Goal: Task Accomplishment & Management: Manage account settings

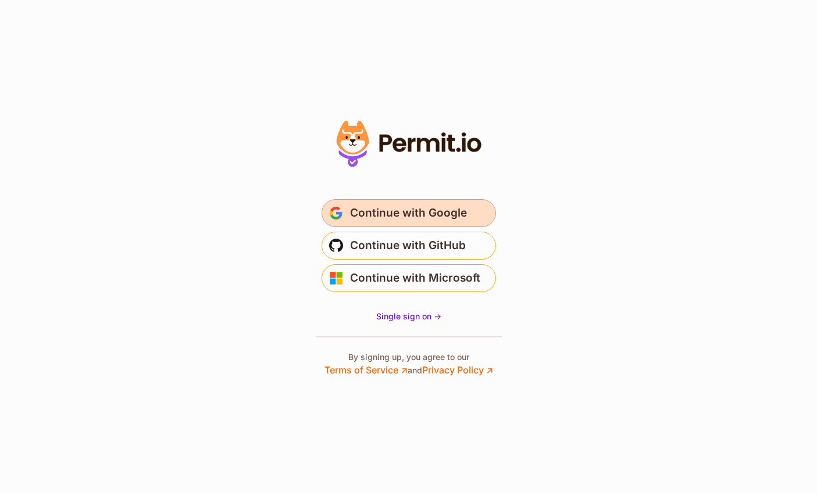
click at [430, 213] on span "Continue with Google" at bounding box center [408, 213] width 117 height 19
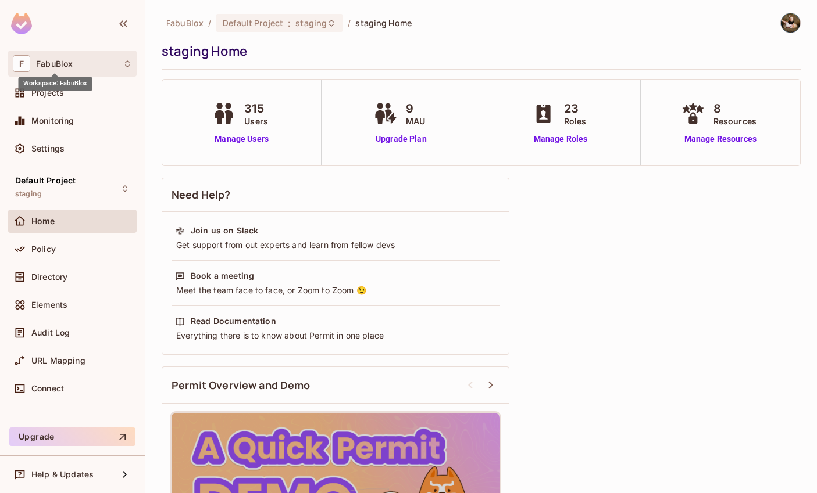
click at [56, 63] on span "FabuBlox" at bounding box center [54, 63] width 37 height 9
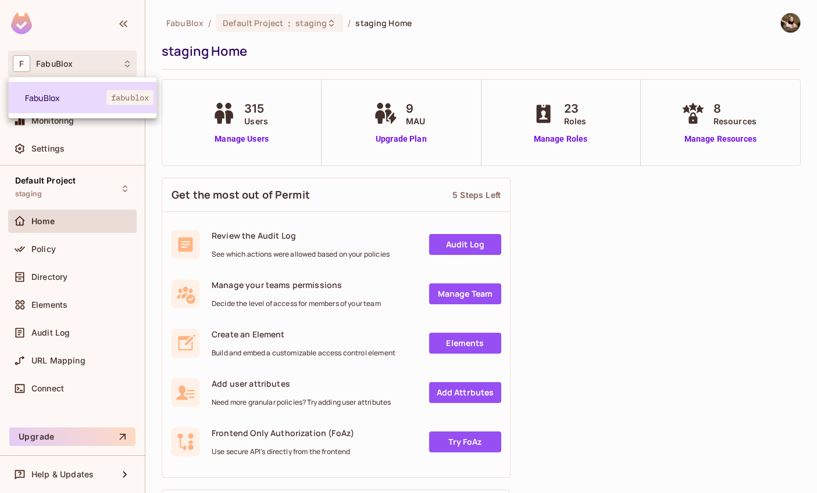
click at [90, 92] on span "FabuBlox" at bounding box center [65, 97] width 81 height 11
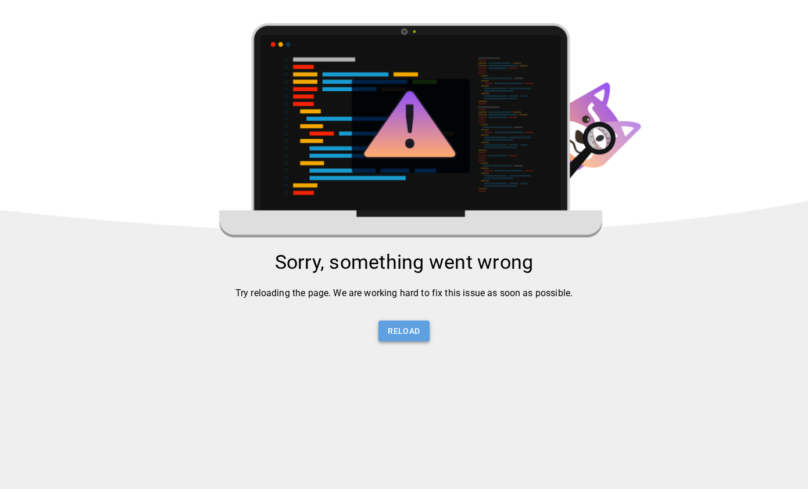
click at [417, 336] on button "Reload" at bounding box center [403, 332] width 51 height 22
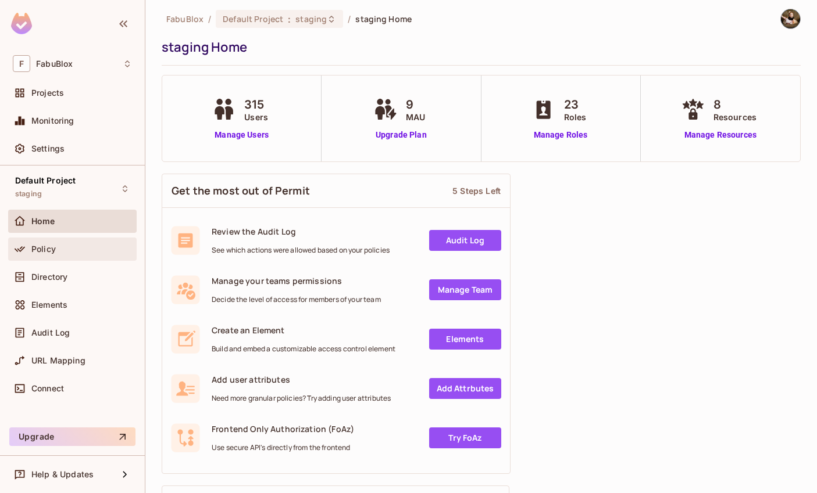
scroll to position [5, 0]
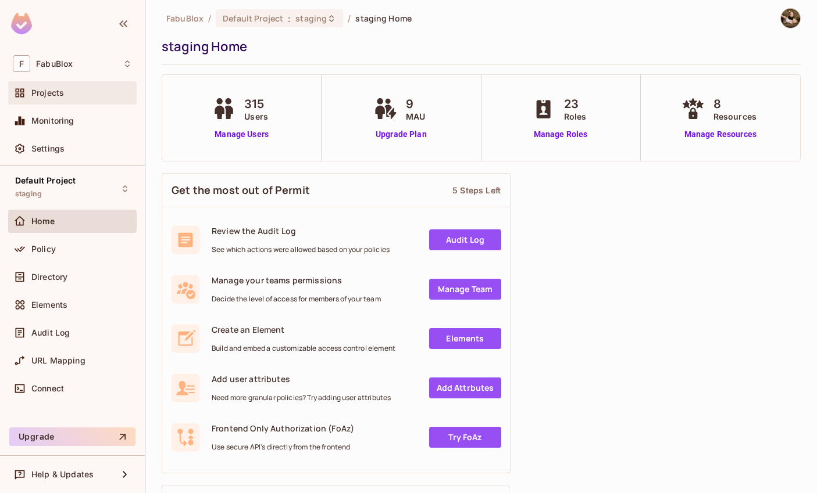
click at [60, 100] on div "Projects" at bounding box center [72, 93] width 119 height 14
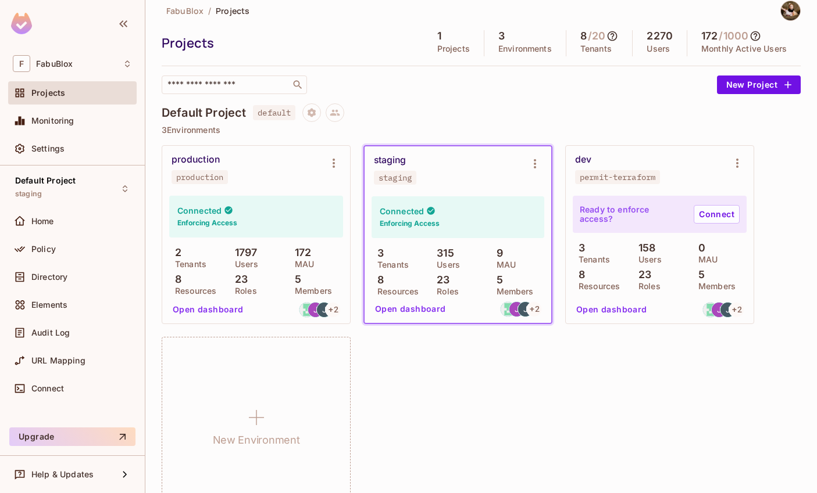
scroll to position [48, 0]
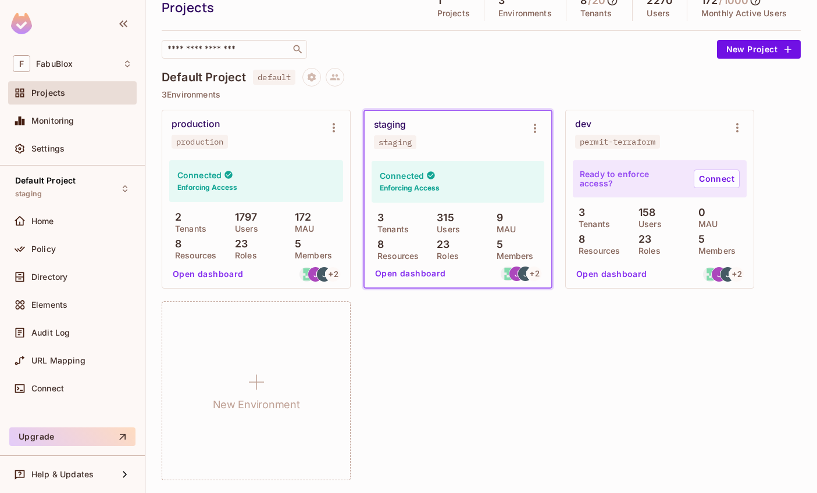
click at [625, 123] on div "dev permit-terraform" at bounding box center [650, 134] width 151 height 30
click at [600, 121] on div "dev permit-terraform" at bounding box center [650, 134] width 151 height 30
click at [746, 129] on button "Environment settings" at bounding box center [736, 127] width 23 height 23
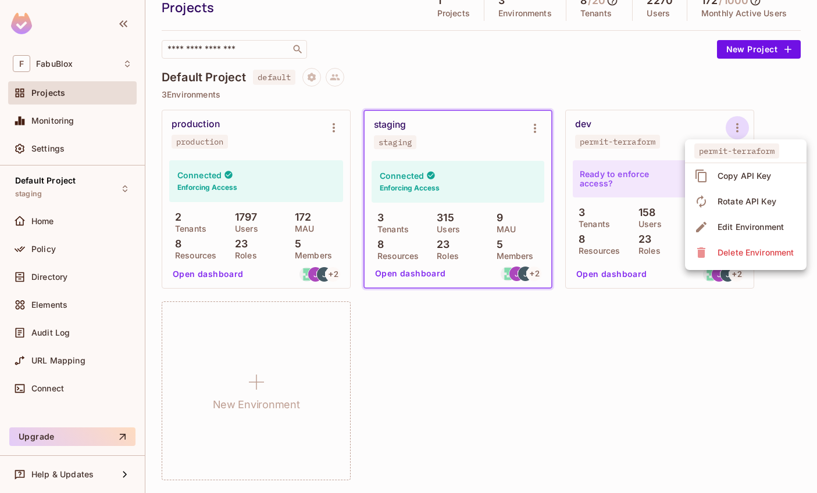
click at [736, 173] on div "Copy API Key" at bounding box center [744, 176] width 54 height 12
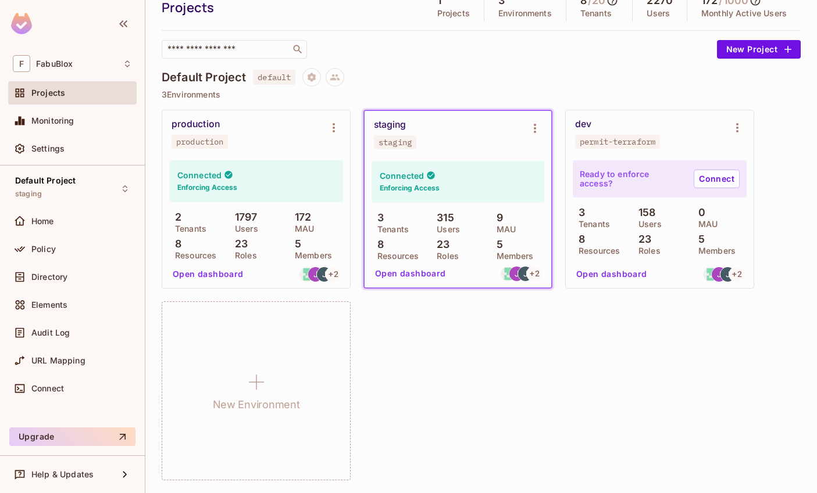
click at [700, 148] on div "dev permit-terraform" at bounding box center [650, 134] width 151 height 30
click at [530, 134] on icon "Environment settings" at bounding box center [535, 128] width 14 height 14
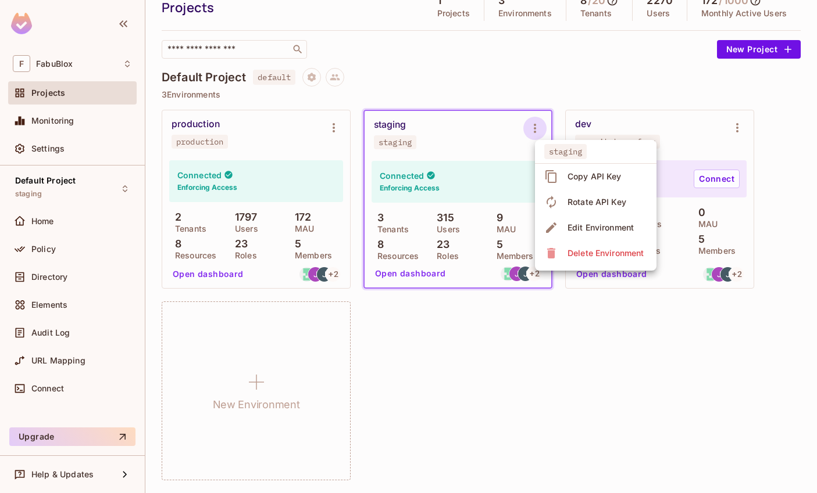
click at [577, 171] on div "Copy API Key" at bounding box center [594, 177] width 54 height 12
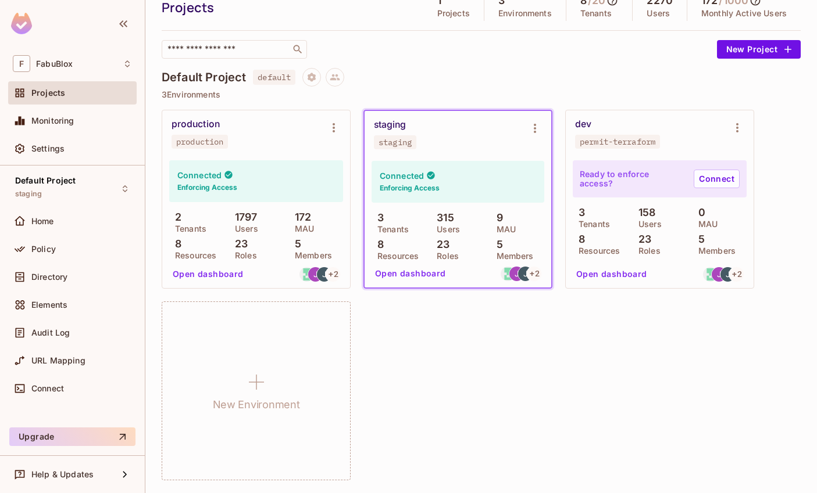
click at [628, 128] on div "dev permit-terraform" at bounding box center [650, 134] width 151 height 30
click at [645, 130] on div "dev permit-terraform" at bounding box center [650, 134] width 151 height 30
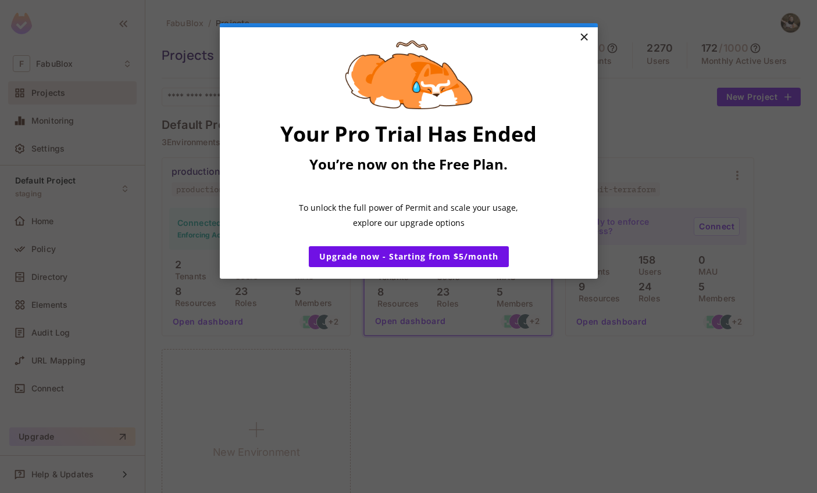
click at [588, 42] on link "×" at bounding box center [584, 37] width 20 height 21
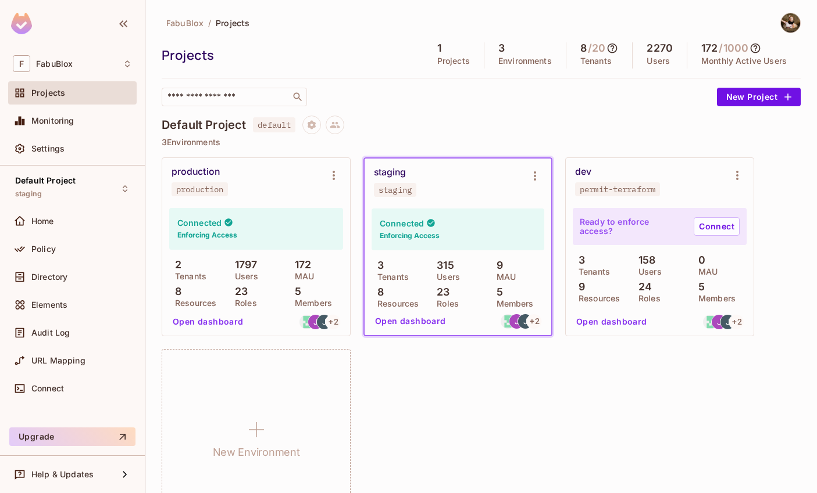
click at [647, 282] on p "24" at bounding box center [641, 287] width 19 height 12
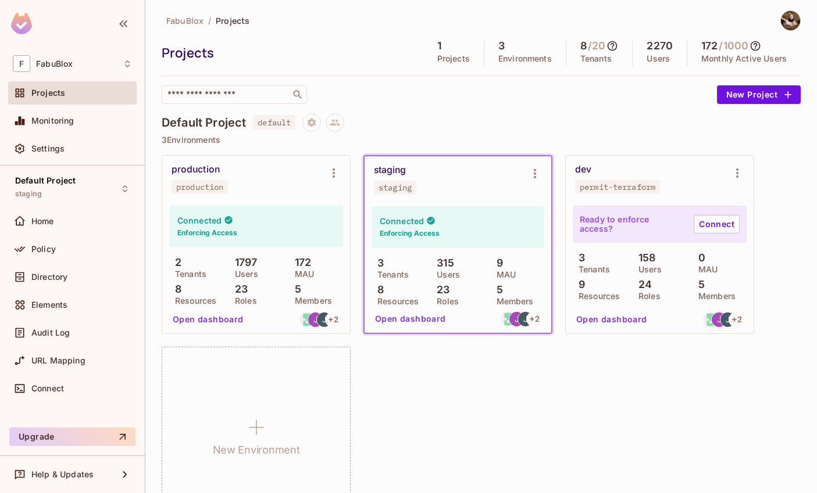
click at [421, 195] on div "staging staging" at bounding box center [457, 179] width 187 height 46
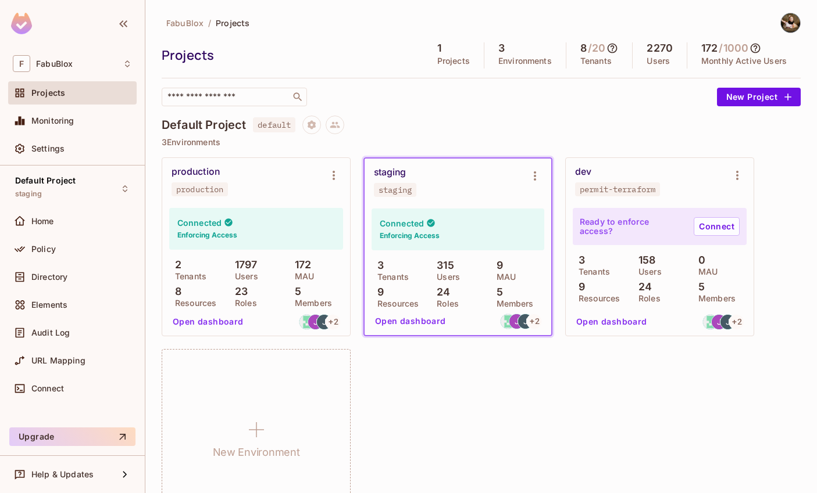
click at [552, 385] on div "production production Connected Enforcing Access 2 Tenants 1797 Users 172 MAU 8…" at bounding box center [481, 342] width 639 height 371
click at [449, 181] on div "staging staging" at bounding box center [448, 182] width 149 height 30
click at [540, 178] on icon "Environment settings" at bounding box center [535, 176] width 14 height 14
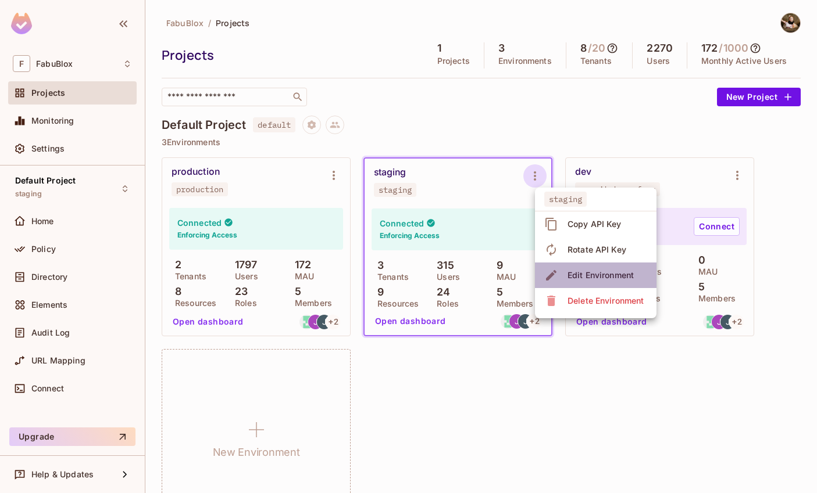
click at [588, 281] on div "Edit Environment" at bounding box center [600, 276] width 66 height 12
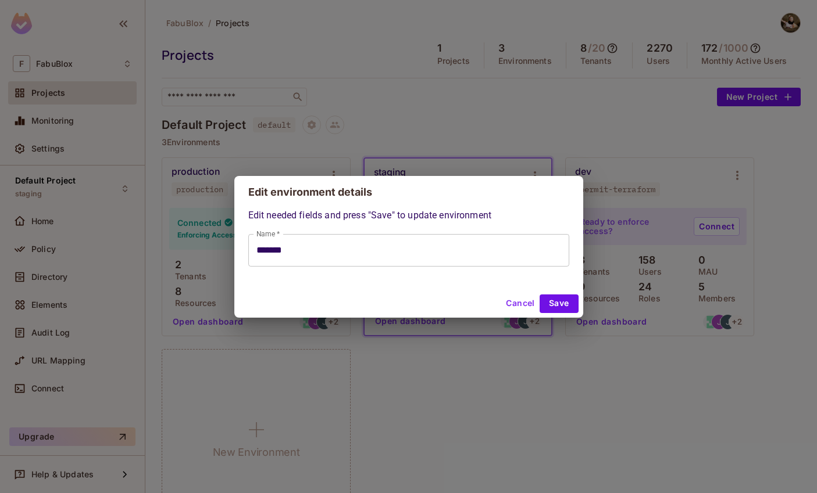
type input "*******"
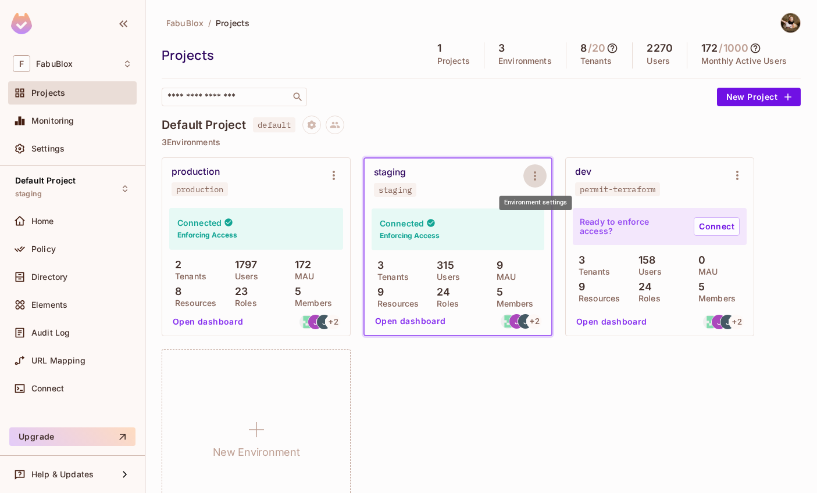
click at [429, 318] on button "Open dashboard" at bounding box center [410, 321] width 80 height 19
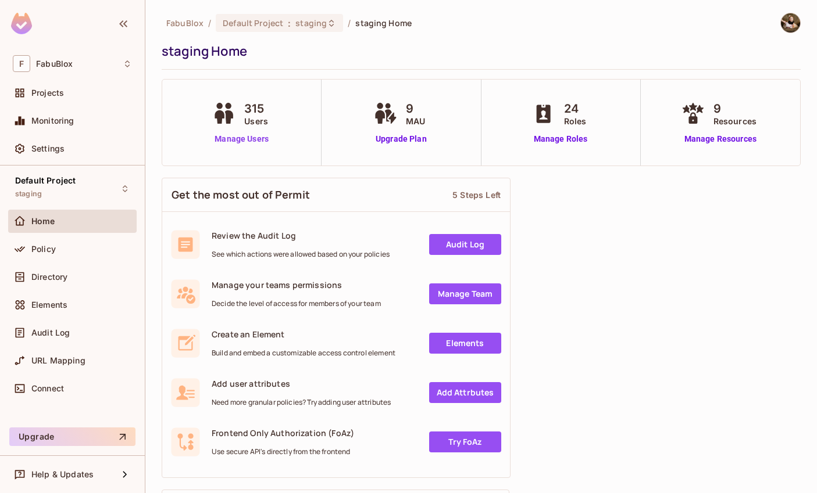
click at [234, 139] on link "Manage Users" at bounding box center [241, 139] width 65 height 12
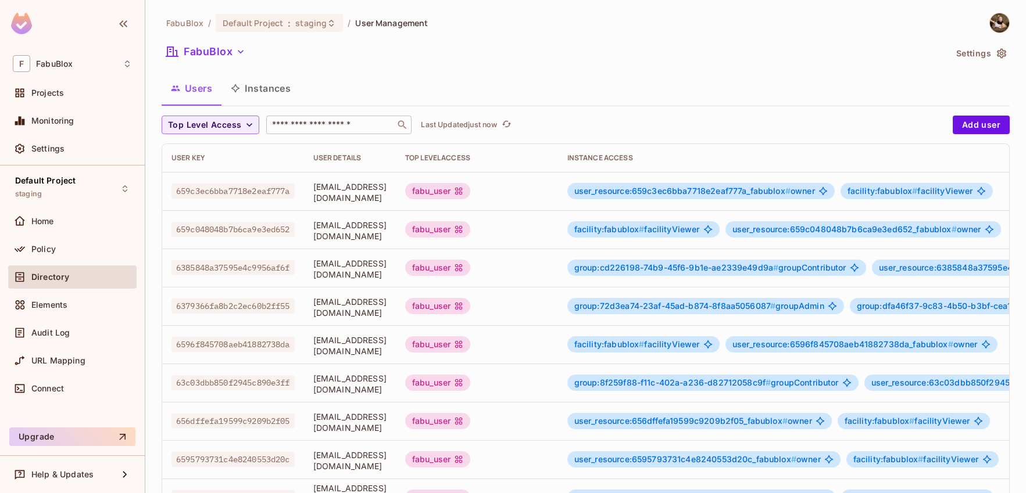
click at [325, 122] on input "text" at bounding box center [331, 125] width 122 height 12
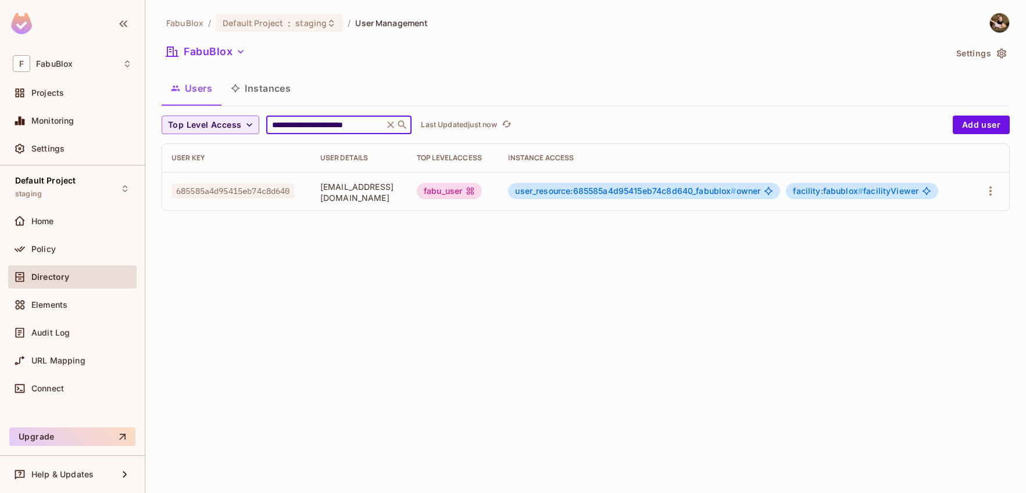
click at [352, 124] on input "**********" at bounding box center [325, 125] width 110 height 12
click at [352, 102] on div "Users Instances" at bounding box center [586, 88] width 848 height 29
click at [316, 123] on input "**********" at bounding box center [325, 125] width 110 height 12
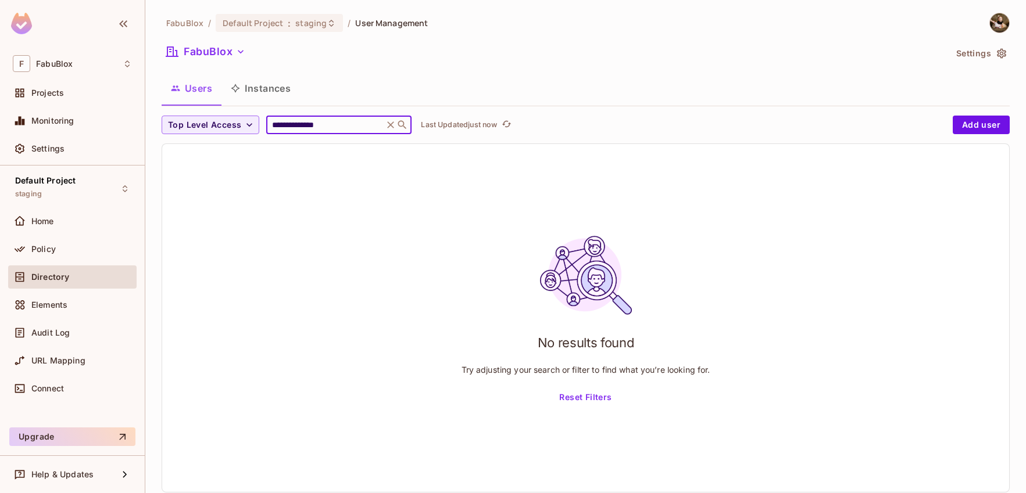
drag, startPoint x: 355, startPoint y: 127, endPoint x: 232, endPoint y: 114, distance: 123.3
click at [232, 114] on div "**********" at bounding box center [586, 257] width 848 height 489
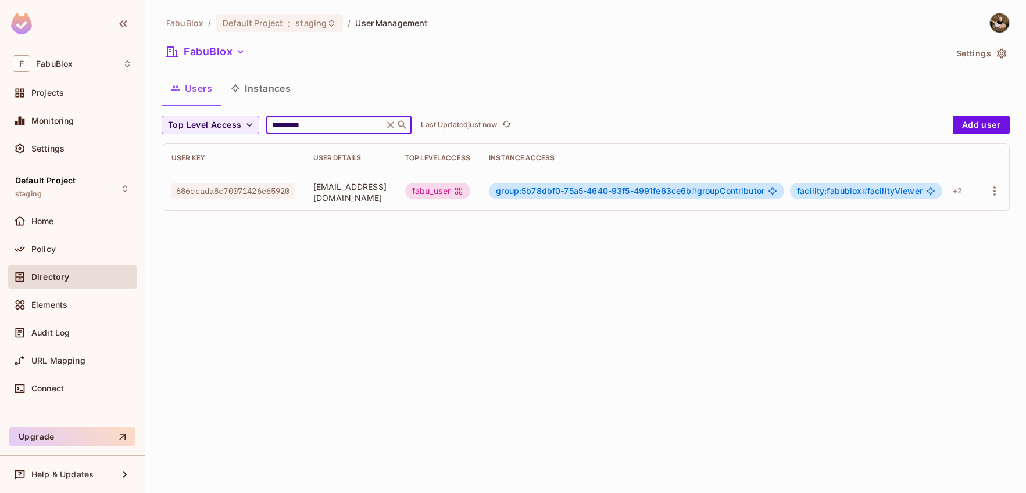
scroll to position [0, 14]
click at [816, 191] on div "+ 2" at bounding box center [953, 191] width 19 height 19
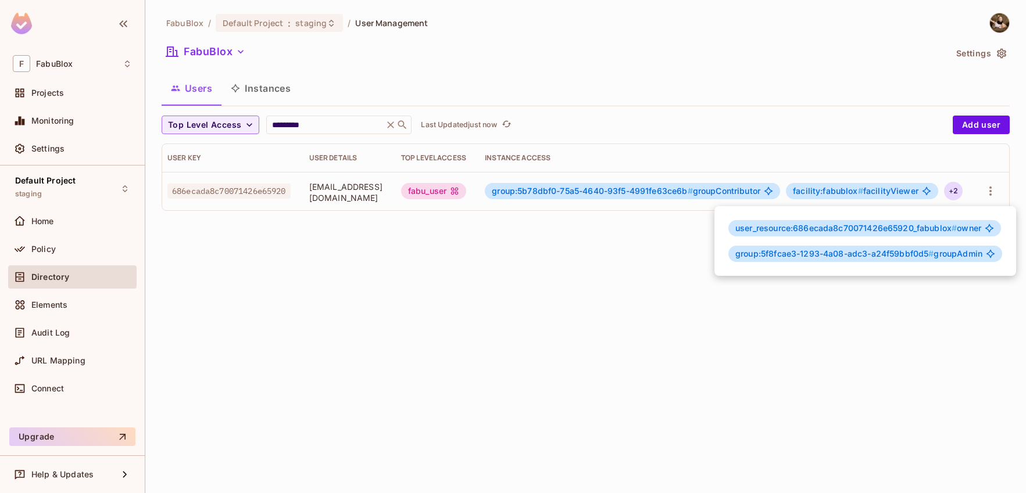
click at [668, 196] on div at bounding box center [513, 246] width 1026 height 493
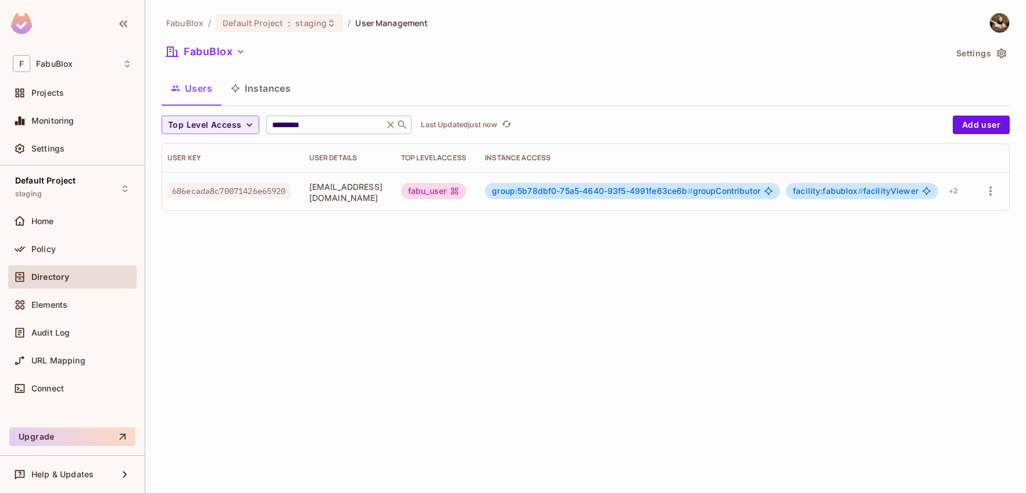
click at [280, 124] on input "*********" at bounding box center [325, 125] width 110 height 12
click at [816, 194] on icon "button" at bounding box center [998, 191] width 14 height 14
click at [816, 216] on div at bounding box center [513, 246] width 1026 height 493
click at [816, 186] on icon "button" at bounding box center [998, 191] width 14 height 14
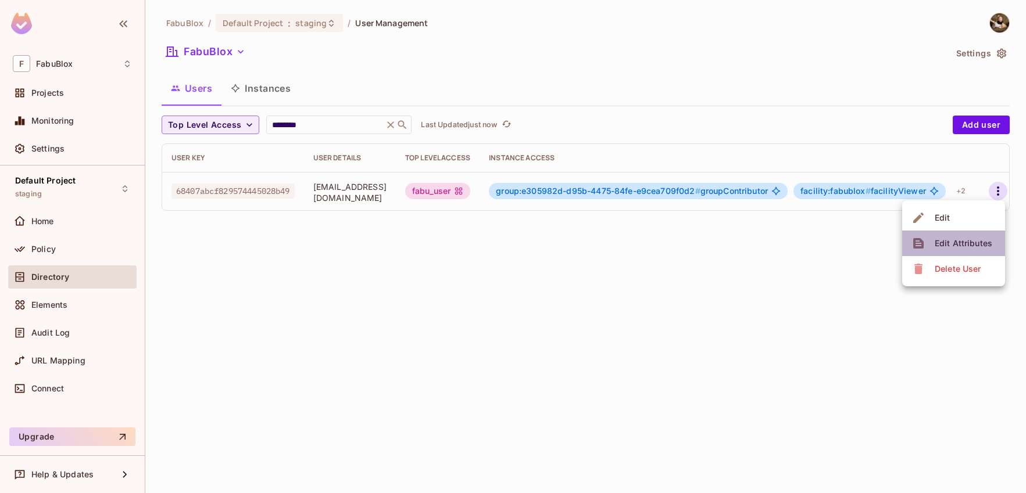
click at [816, 249] on div "Edit Attributes" at bounding box center [964, 244] width 58 height 12
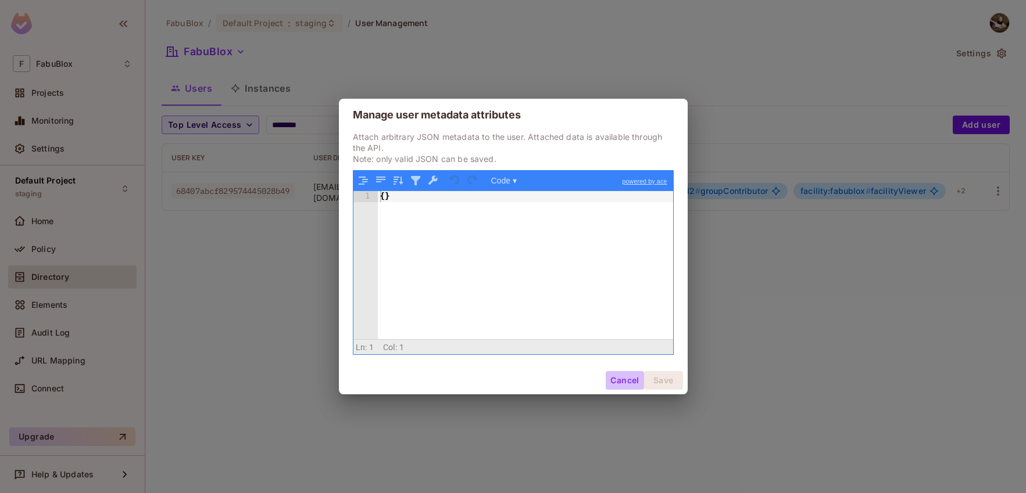
click at [620, 379] on button "Cancel" at bounding box center [625, 380] width 38 height 19
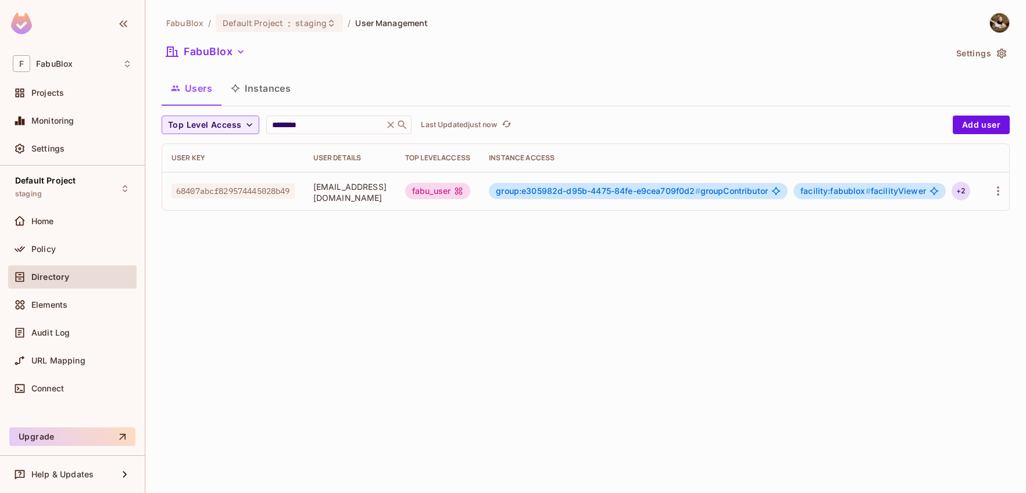
click at [816, 189] on div "+ 2" at bounding box center [960, 191] width 19 height 19
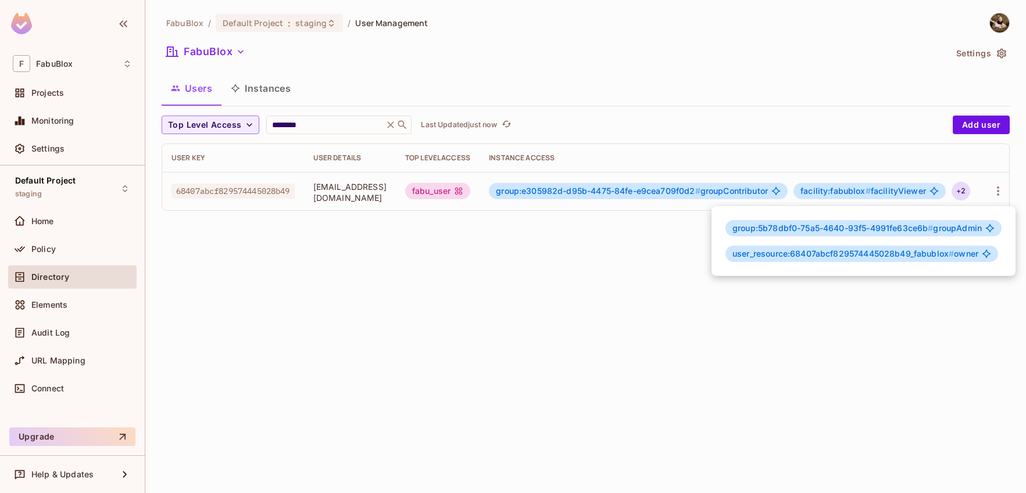
click at [721, 144] on div at bounding box center [513, 246] width 1026 height 493
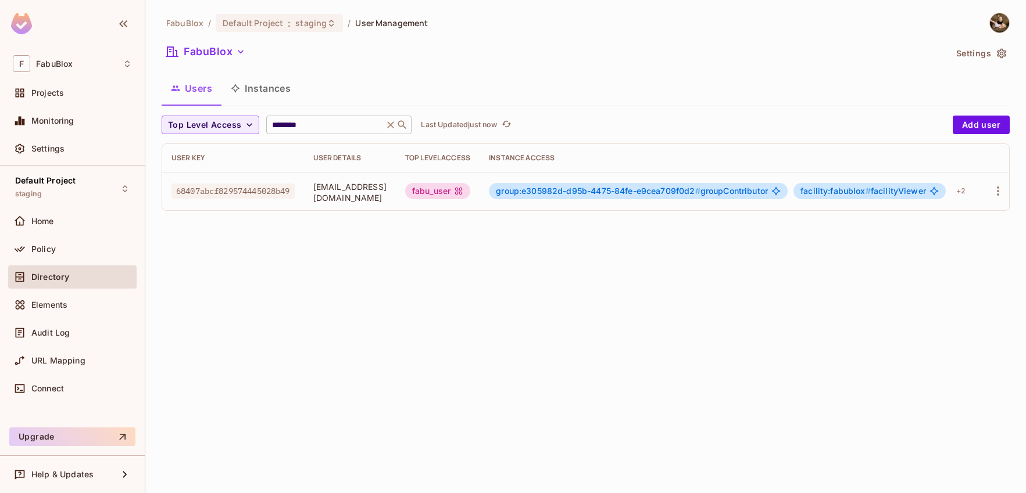
click at [275, 126] on input "********" at bounding box center [325, 125] width 110 height 12
click at [275, 125] on input "********" at bounding box center [325, 125] width 110 height 12
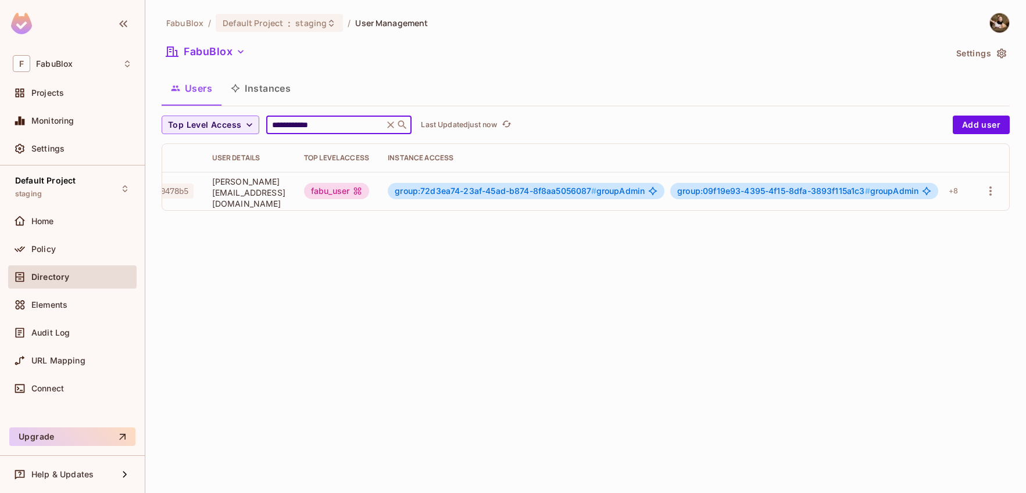
scroll to position [0, 127]
type input "**********"
click at [816, 195] on div "+ 8" at bounding box center [953, 191] width 19 height 19
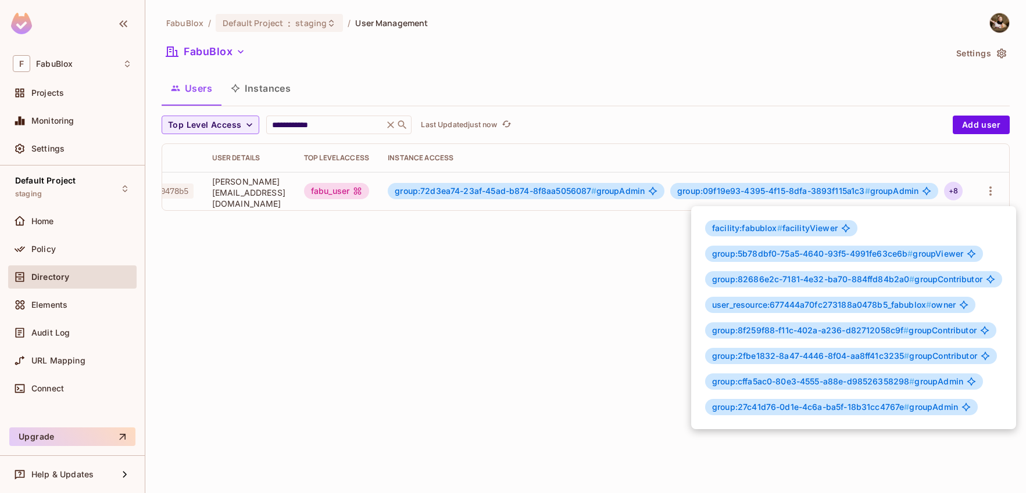
click at [733, 115] on div at bounding box center [513, 246] width 1026 height 493
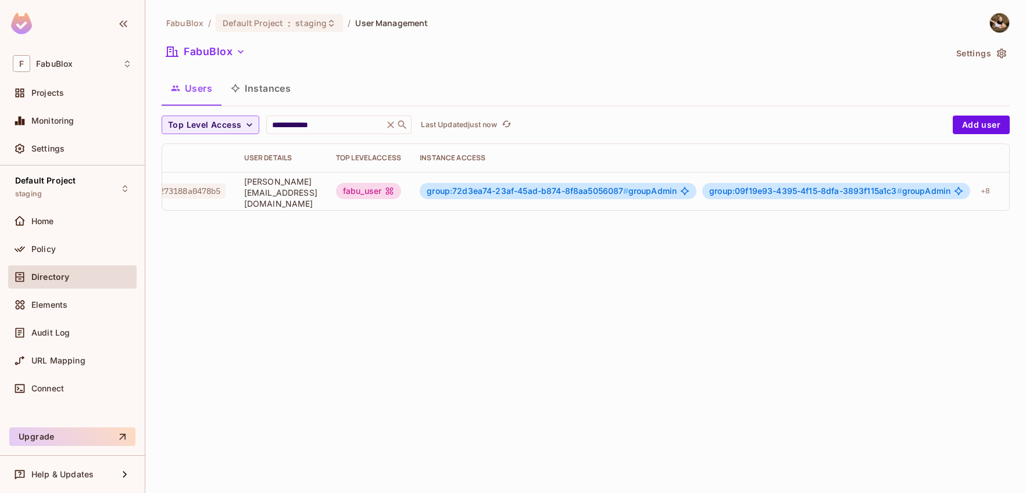
scroll to position [0, 0]
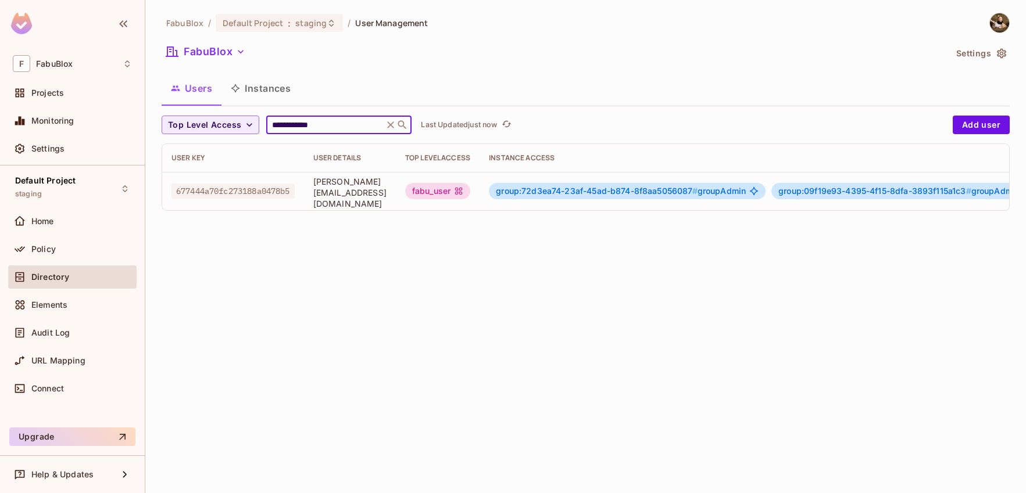
click at [330, 130] on input "**********" at bounding box center [325, 125] width 110 height 12
click at [328, 126] on input "**********" at bounding box center [325, 125] width 110 height 12
drag, startPoint x: 338, startPoint y: 124, endPoint x: 241, endPoint y: 112, distance: 98.4
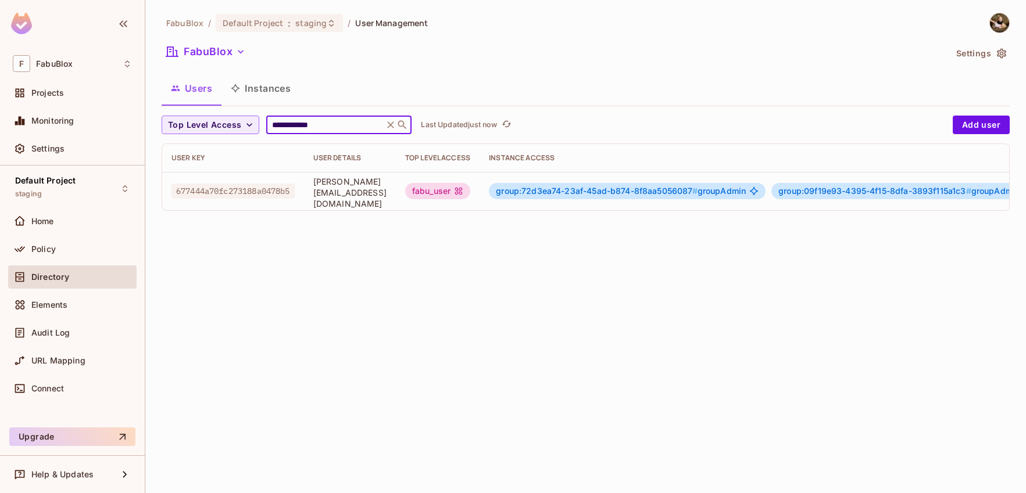
click at [241, 112] on div "**********" at bounding box center [586, 116] width 848 height 207
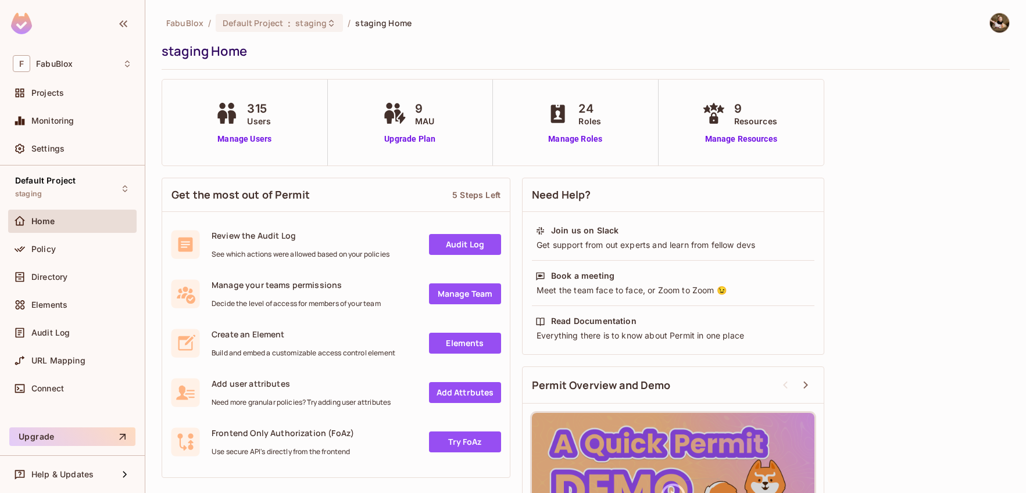
click at [64, 216] on div "Home" at bounding box center [72, 221] width 119 height 14
click at [99, 96] on div "Projects" at bounding box center [81, 92] width 101 height 9
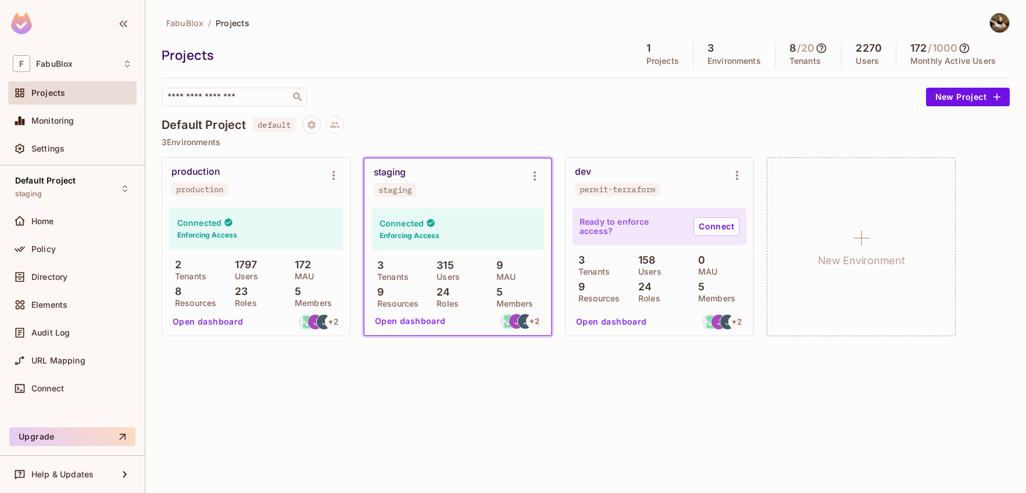
click at [277, 189] on div "production production" at bounding box center [246, 181] width 151 height 30
click at [217, 177] on div "production" at bounding box center [195, 172] width 48 height 12
click at [262, 195] on div "production production" at bounding box center [246, 181] width 151 height 30
click at [220, 321] on button "Open dashboard" at bounding box center [208, 322] width 80 height 19
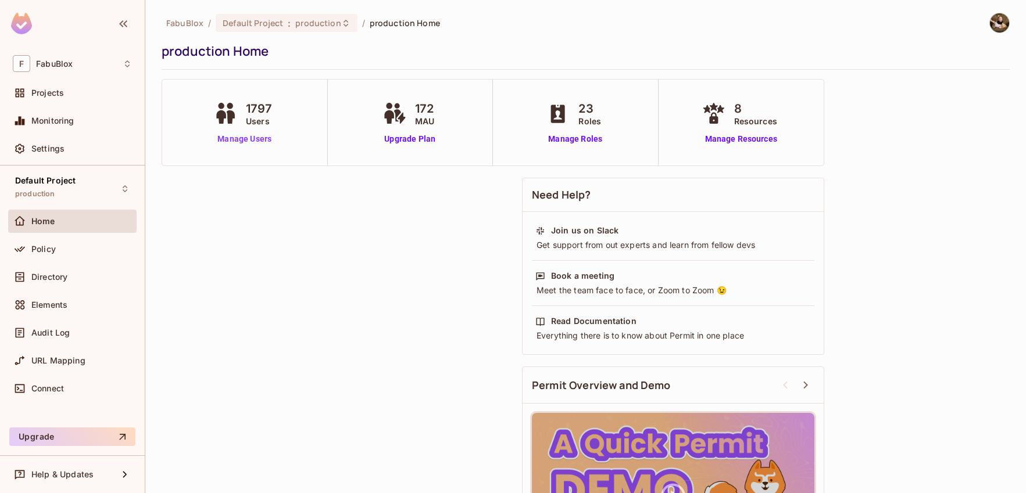
click at [260, 140] on link "Manage Users" at bounding box center [244, 139] width 67 height 12
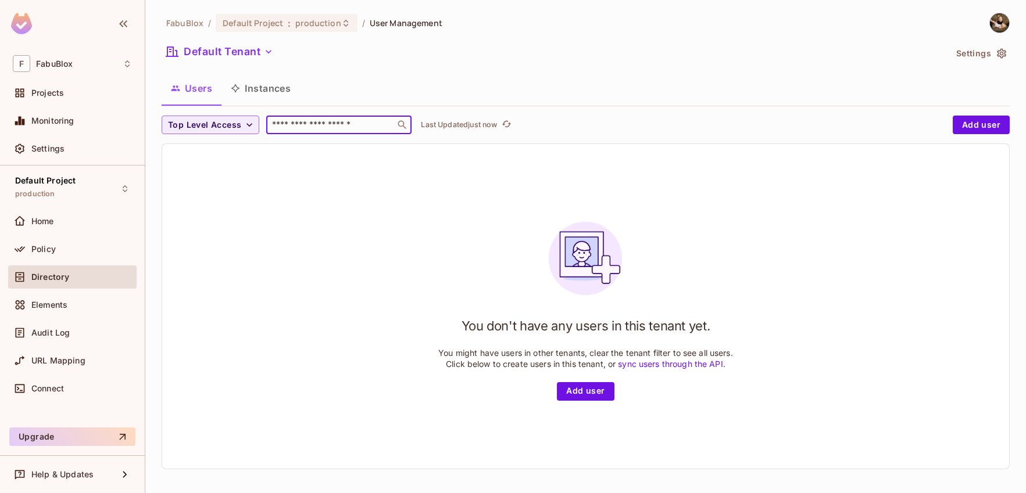
click at [296, 120] on input "text" at bounding box center [331, 125] width 122 height 12
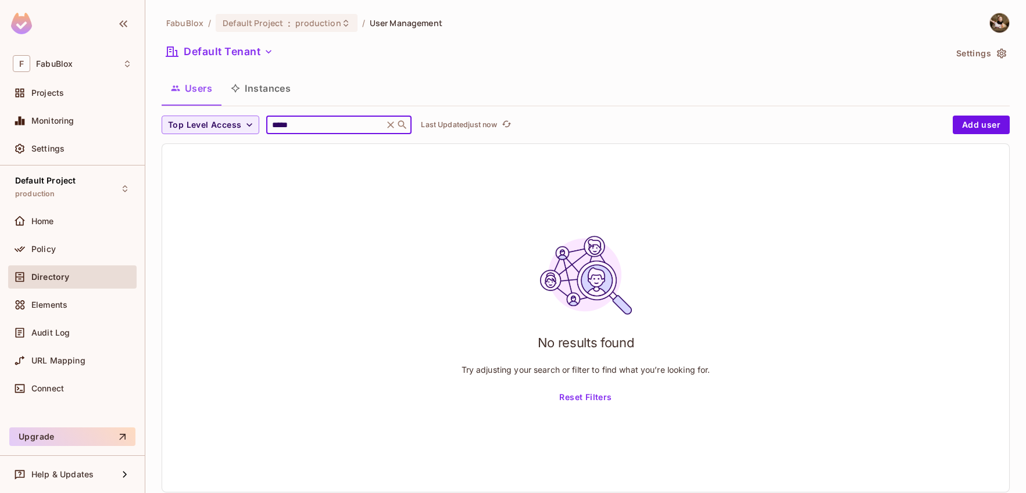
click at [341, 121] on input "*****" at bounding box center [325, 125] width 110 height 12
click at [202, 123] on span "Top Level Access" at bounding box center [204, 125] width 73 height 15
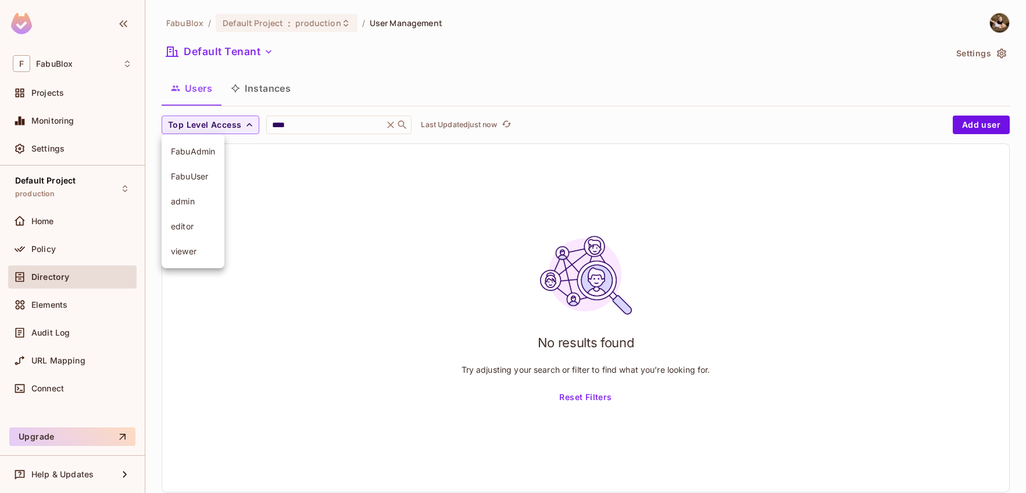
click at [293, 124] on div at bounding box center [513, 246] width 1026 height 493
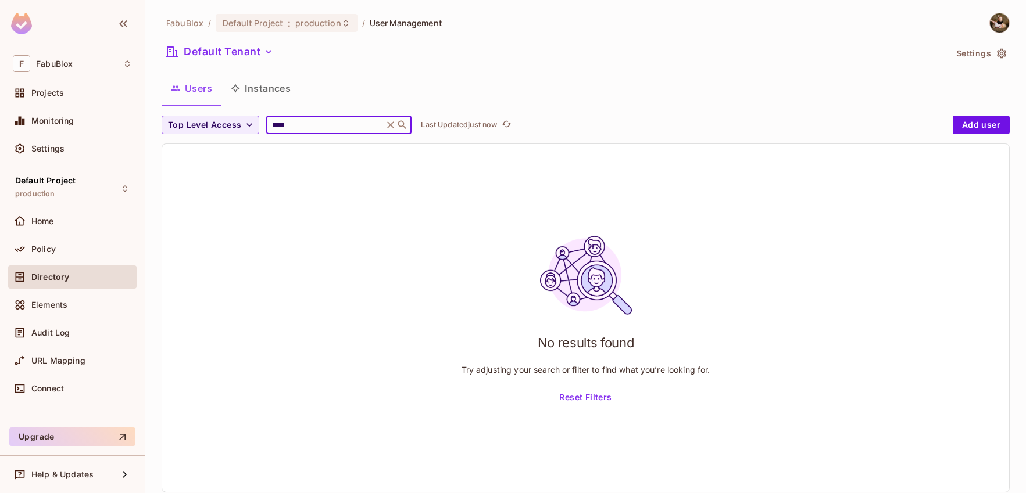
click at [293, 124] on input "****" at bounding box center [325, 125] width 110 height 12
click at [337, 118] on div "*** ​" at bounding box center [338, 125] width 145 height 19
type input "*"
type input "*****"
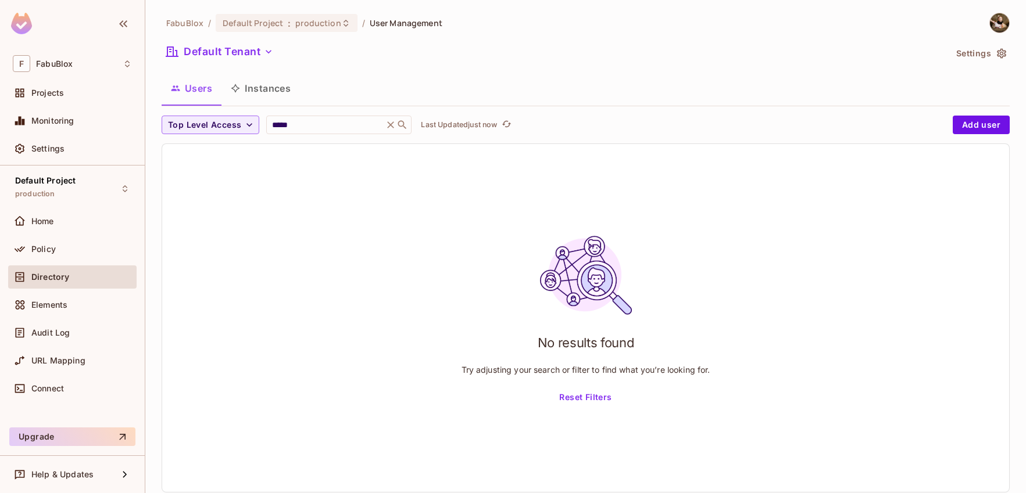
click at [411, 83] on div "Users Instances" at bounding box center [586, 88] width 848 height 29
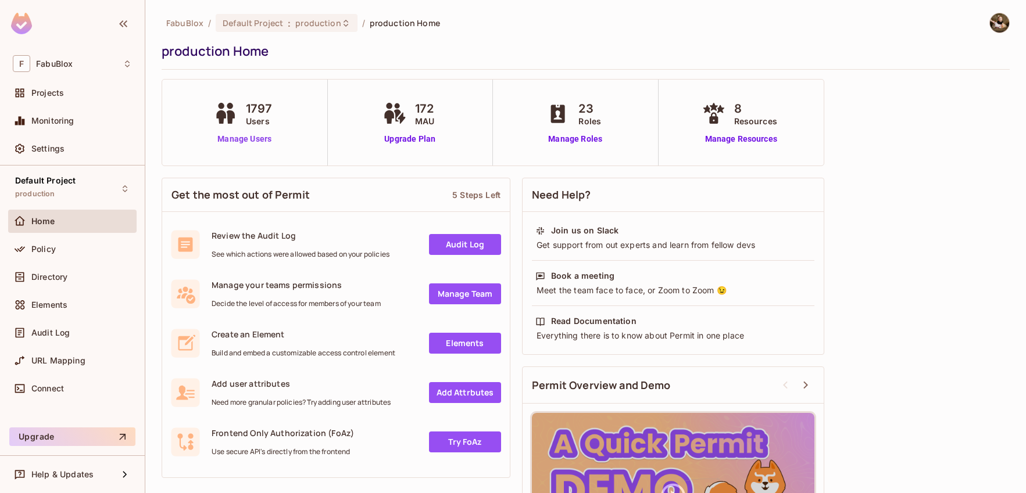
click at [240, 138] on link "Manage Users" at bounding box center [244, 139] width 67 height 12
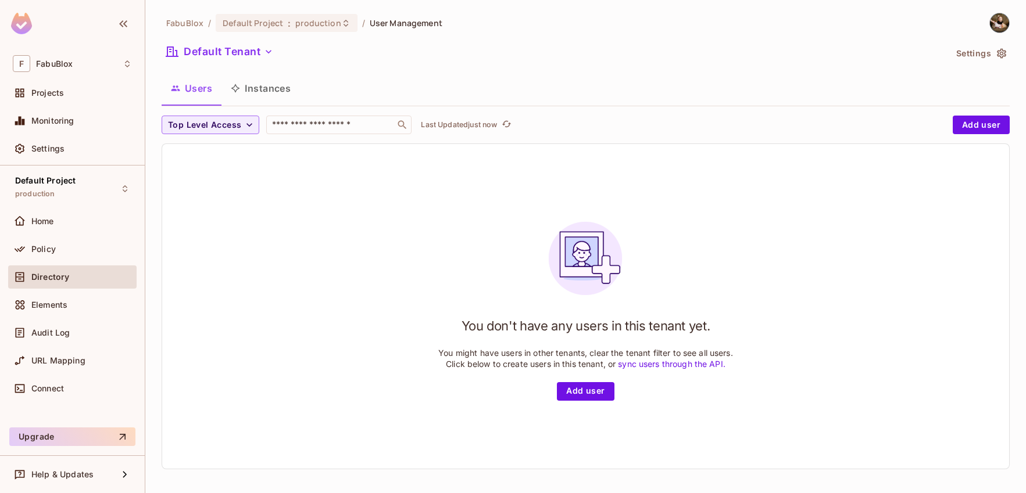
scroll to position [2, 0]
click at [255, 91] on button "Instances" at bounding box center [260, 86] width 78 height 29
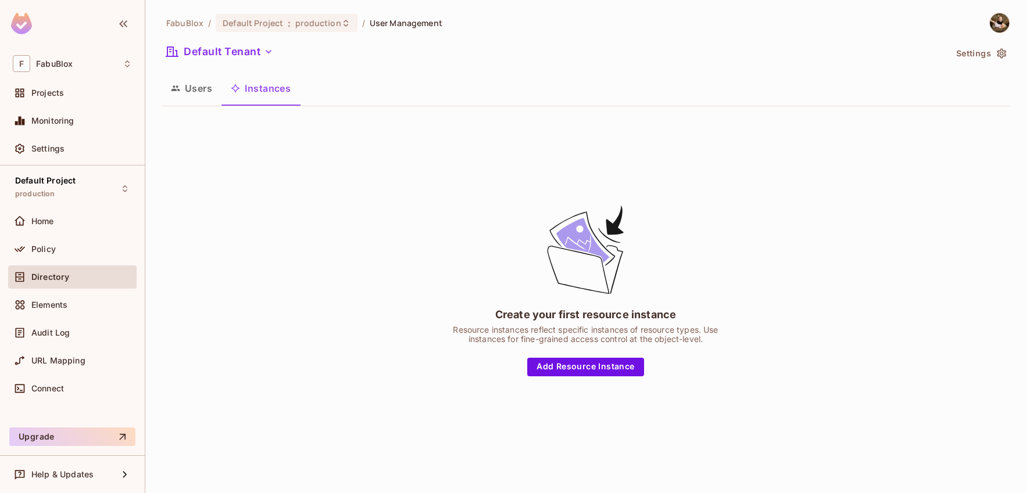
click at [176, 90] on icon "button" at bounding box center [175, 88] width 9 height 5
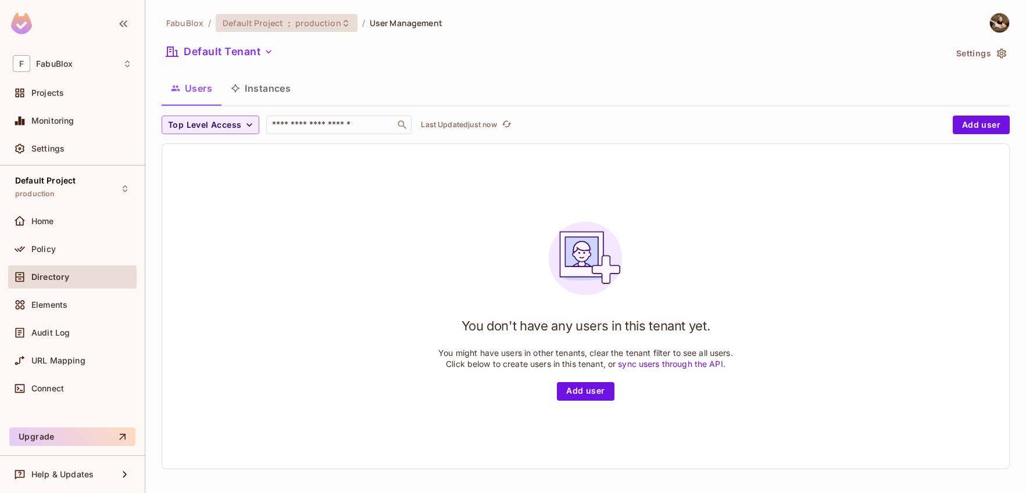
click at [306, 25] on span "production" at bounding box center [317, 22] width 45 height 11
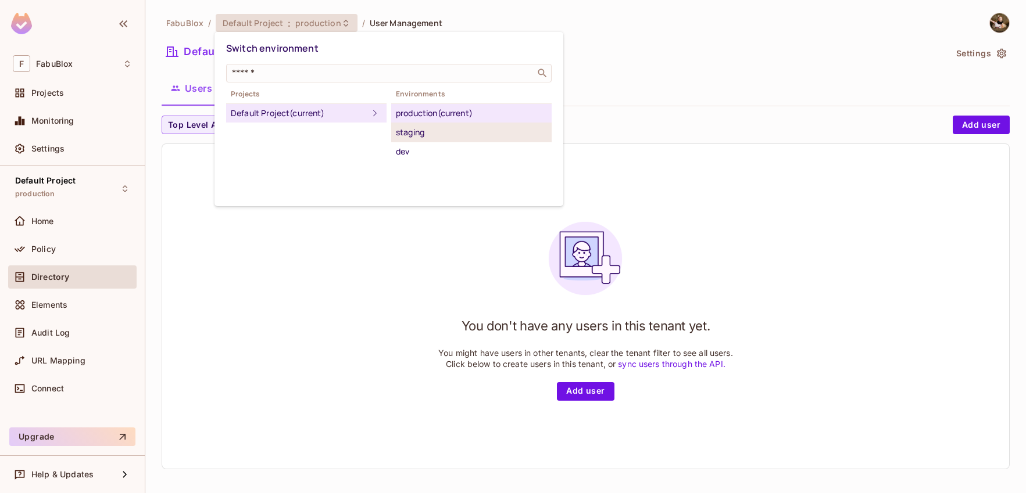
click at [420, 136] on div "staging" at bounding box center [471, 133] width 151 height 14
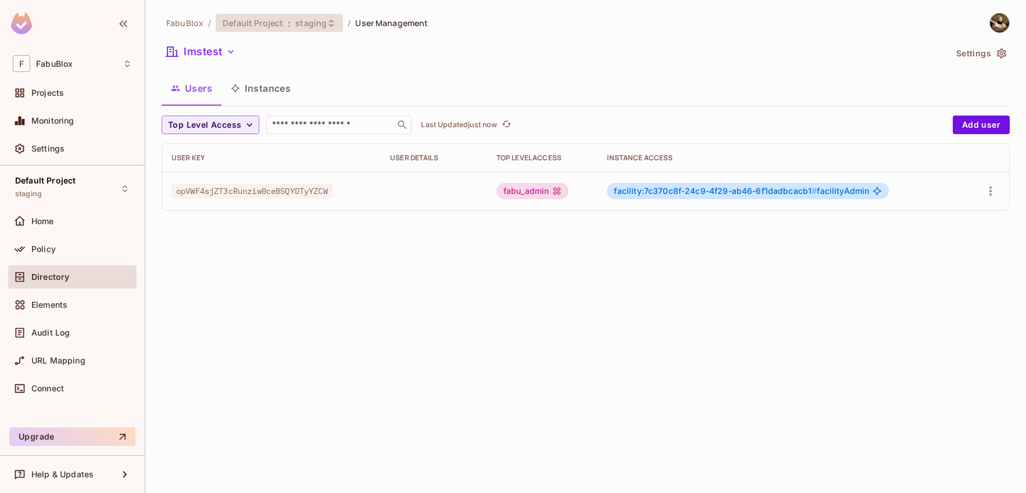
click at [331, 24] on icon at bounding box center [331, 23] width 9 height 9
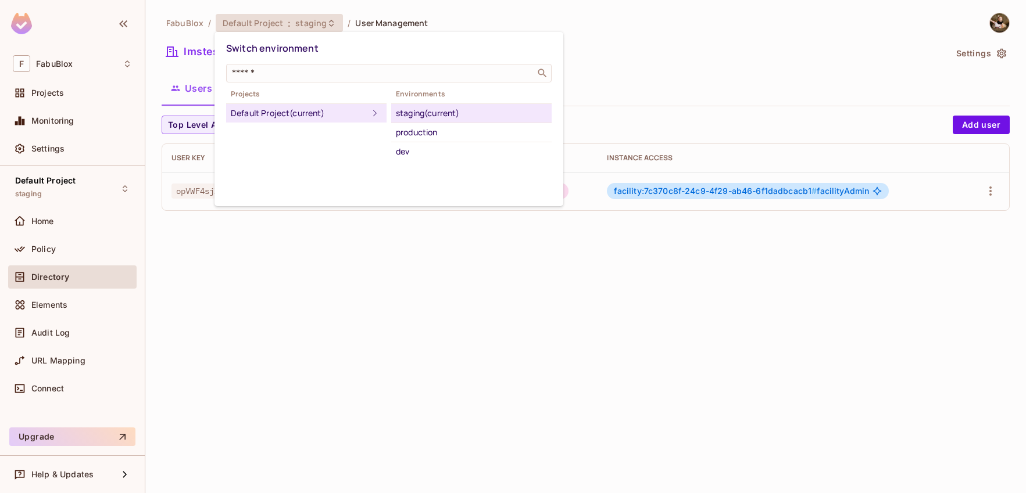
click at [720, 37] on div at bounding box center [513, 246] width 1026 height 493
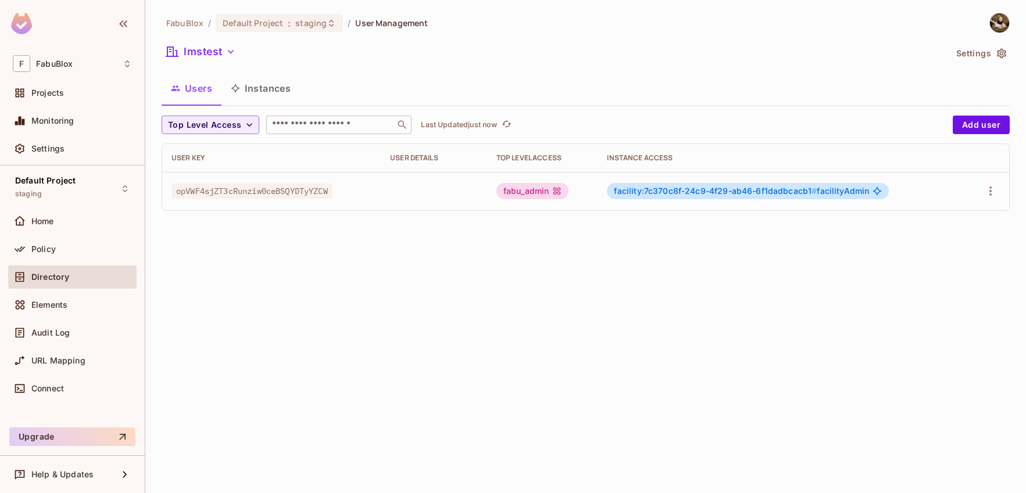
click at [368, 121] on input "text" at bounding box center [331, 125] width 122 height 12
type input "****"
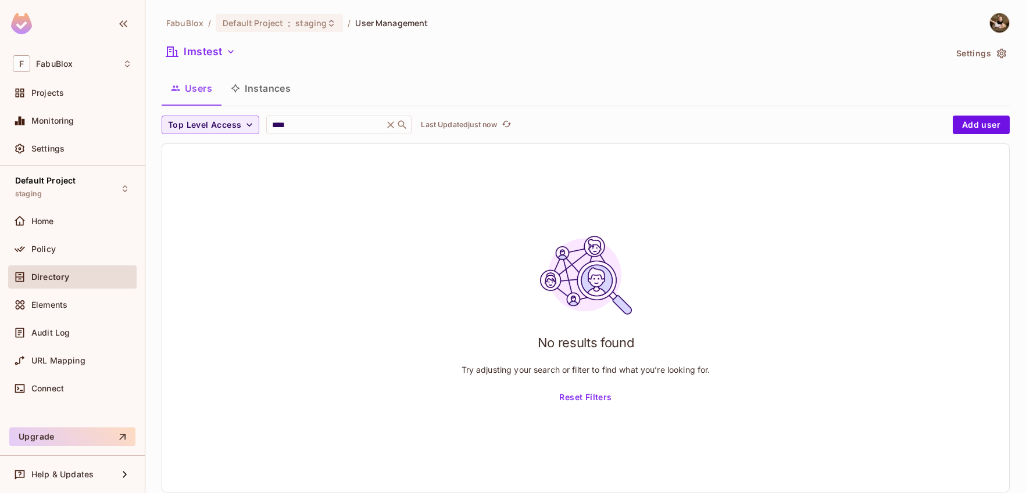
click at [214, 99] on button "Users" at bounding box center [192, 88] width 60 height 29
click at [215, 92] on button "Users" at bounding box center [192, 88] width 60 height 29
click at [259, 88] on button "Instances" at bounding box center [260, 88] width 78 height 29
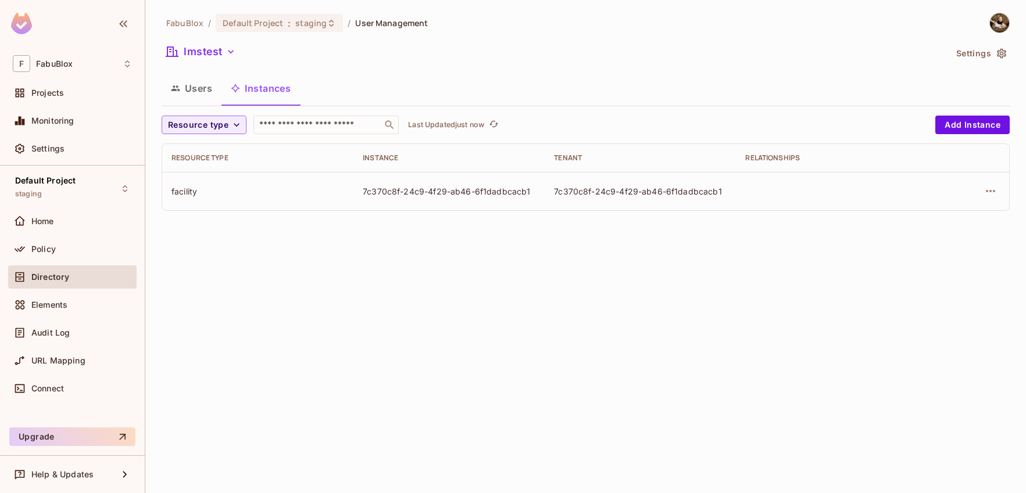
click at [214, 91] on button "Users" at bounding box center [192, 88] width 60 height 29
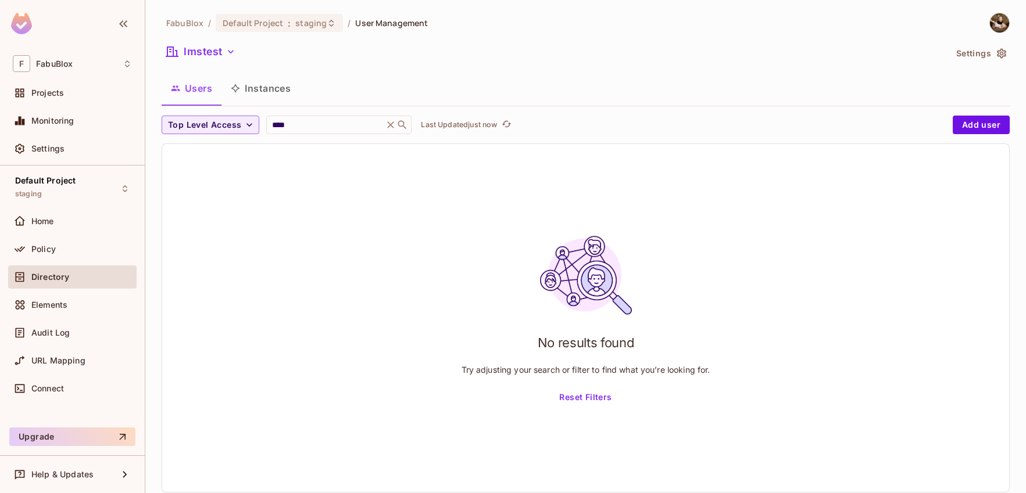
click at [194, 27] on span "FabuBlox" at bounding box center [184, 22] width 37 height 11
click at [70, 87] on div "Projects" at bounding box center [72, 93] width 119 height 14
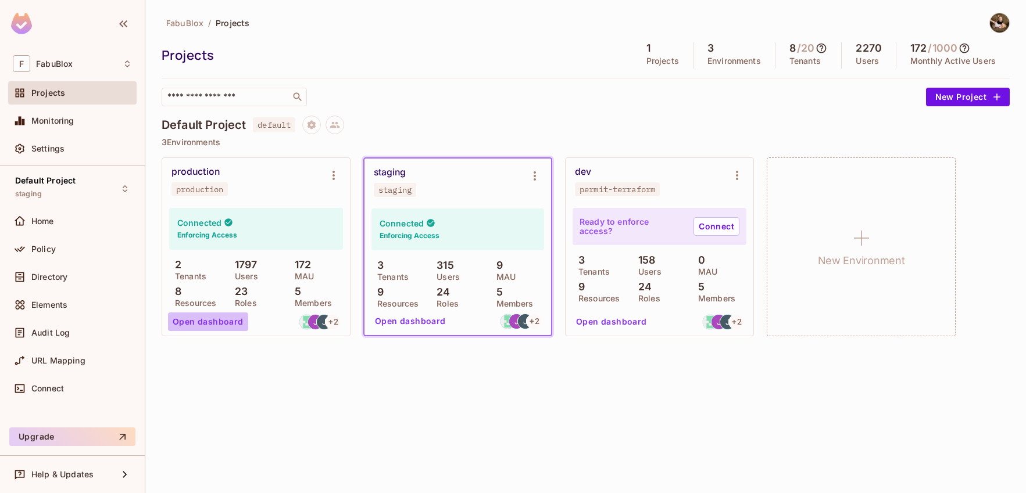
click at [223, 325] on button "Open dashboard" at bounding box center [208, 322] width 80 height 19
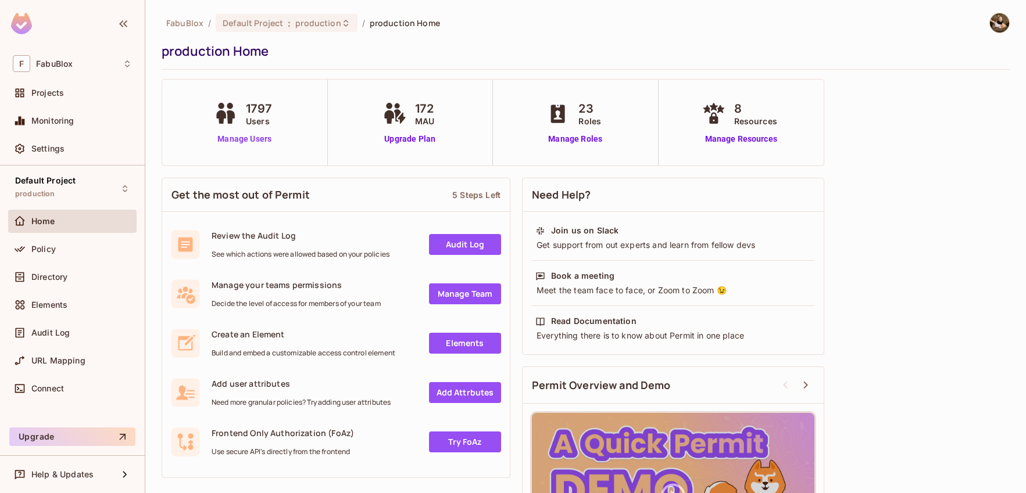
click at [261, 142] on link "Manage Users" at bounding box center [244, 139] width 67 height 12
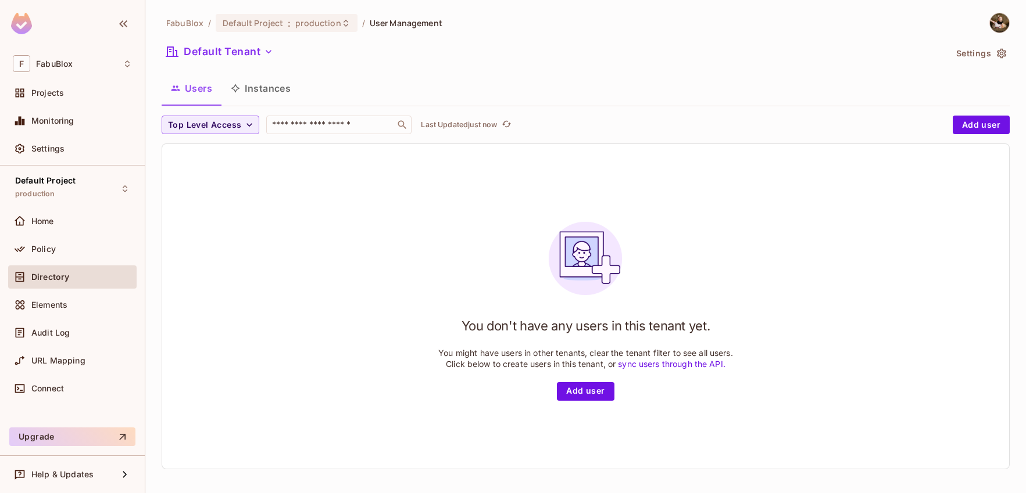
click at [272, 80] on button "Instances" at bounding box center [260, 88] width 78 height 29
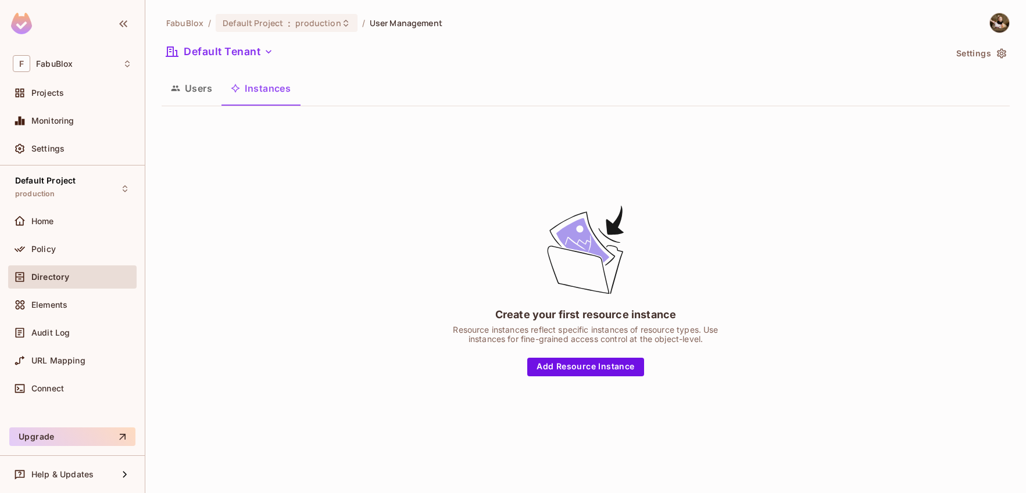
click at [188, 94] on button "Users" at bounding box center [192, 88] width 60 height 29
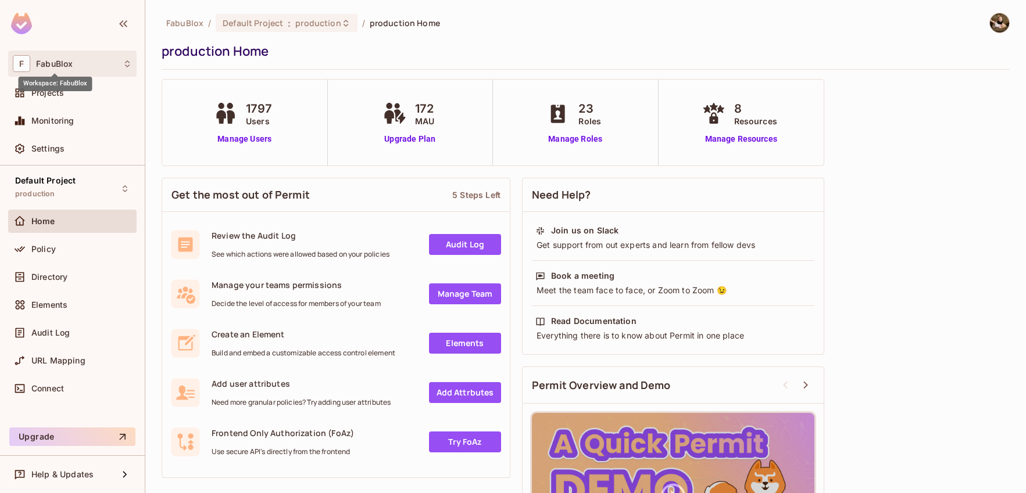
click at [66, 68] on span "FabuBlox" at bounding box center [54, 63] width 37 height 9
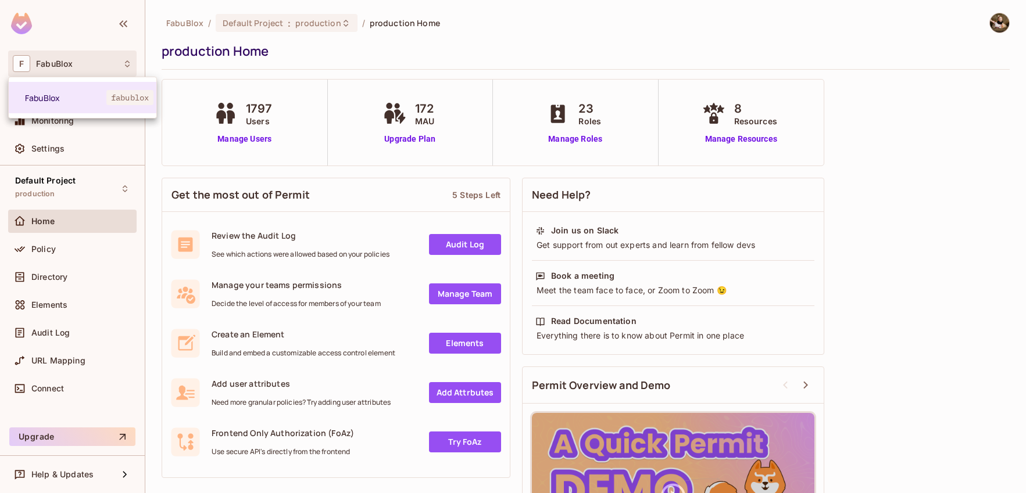
click at [288, 134] on div at bounding box center [513, 246] width 1026 height 493
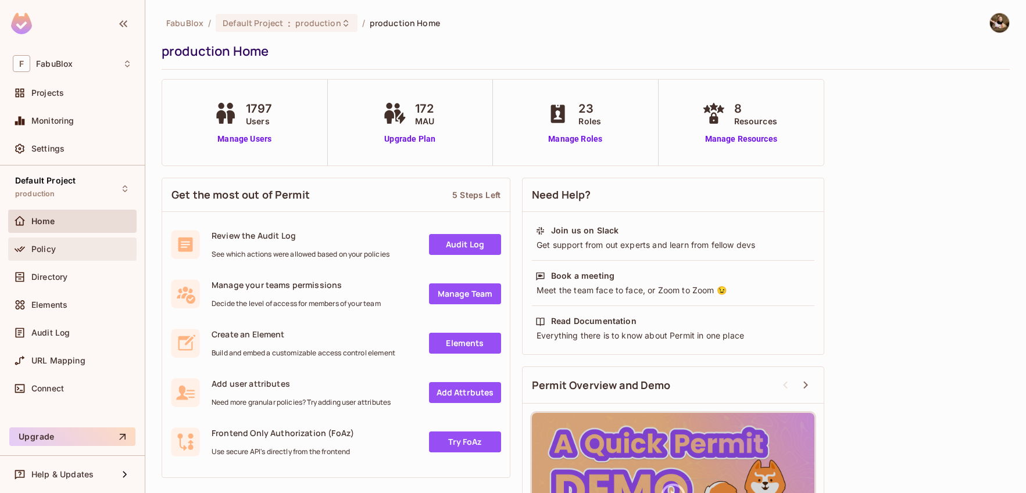
click at [102, 239] on div "Policy" at bounding box center [72, 249] width 128 height 23
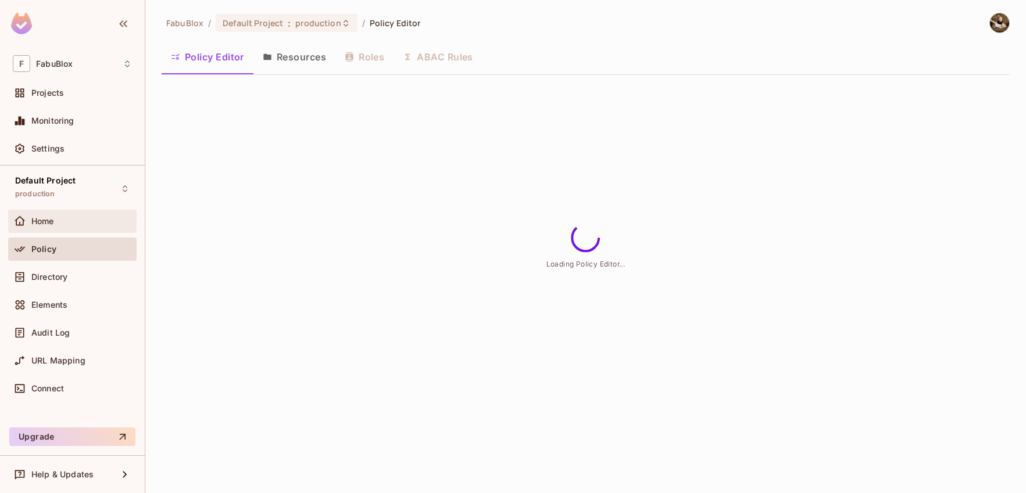
click at [95, 227] on div "Home" at bounding box center [72, 221] width 119 height 14
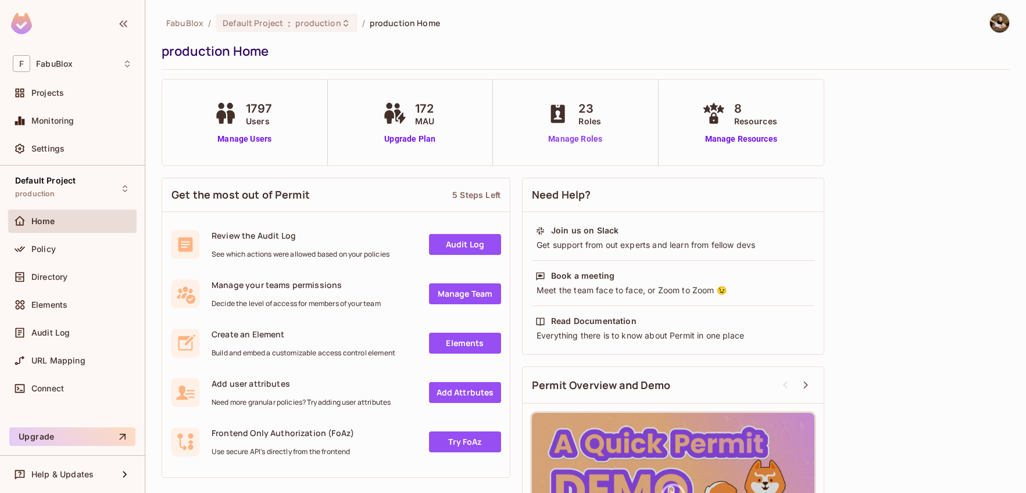
click at [579, 138] on link "Manage Roles" at bounding box center [574, 139] width 63 height 12
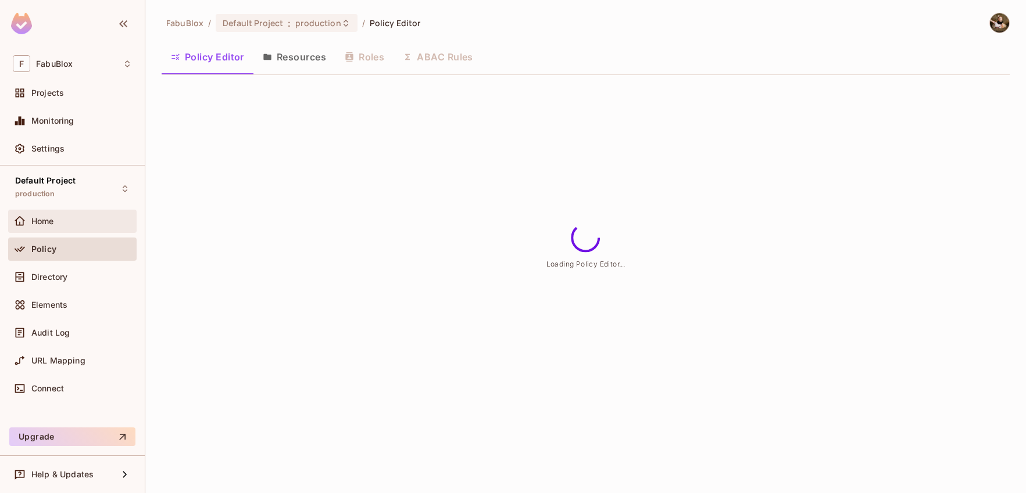
click at [54, 222] on span "Home" at bounding box center [42, 221] width 23 height 9
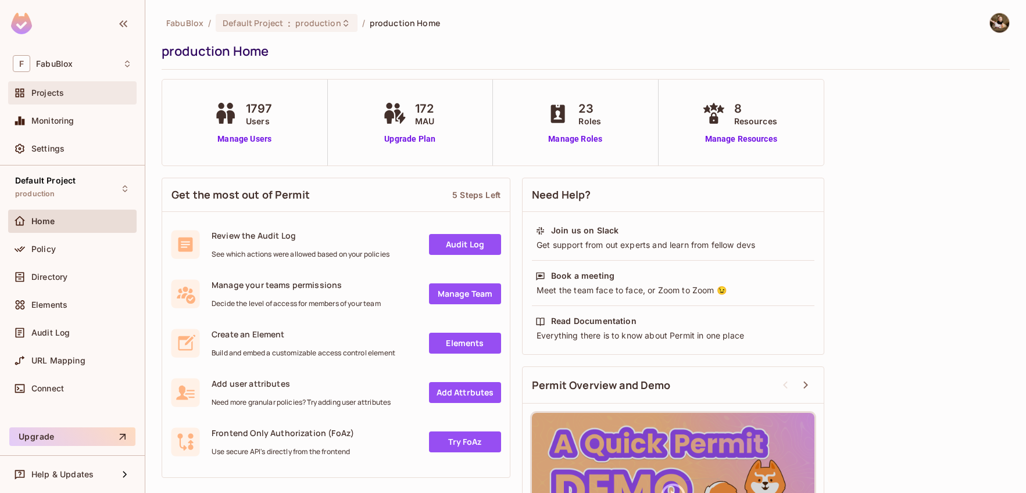
click at [65, 91] on div "Projects" at bounding box center [81, 92] width 101 height 9
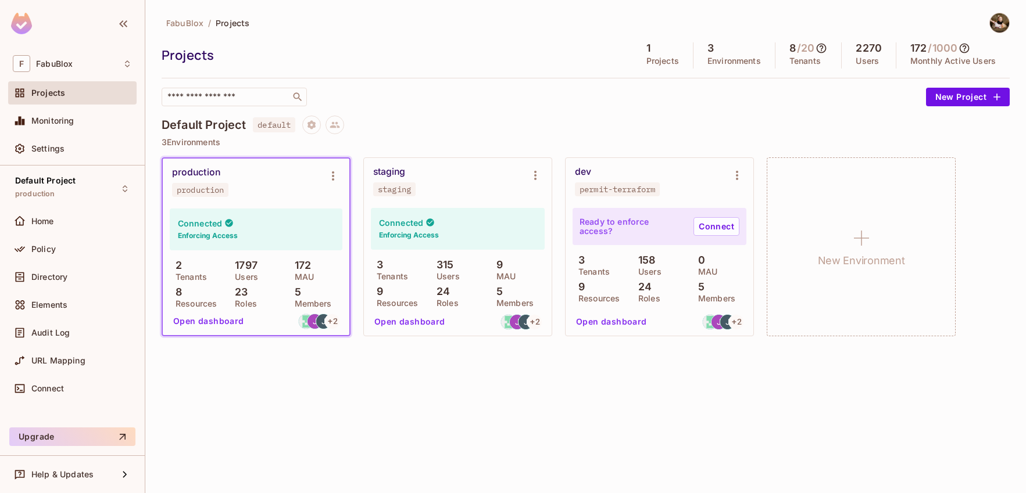
click at [229, 321] on button "Open dashboard" at bounding box center [209, 321] width 80 height 19
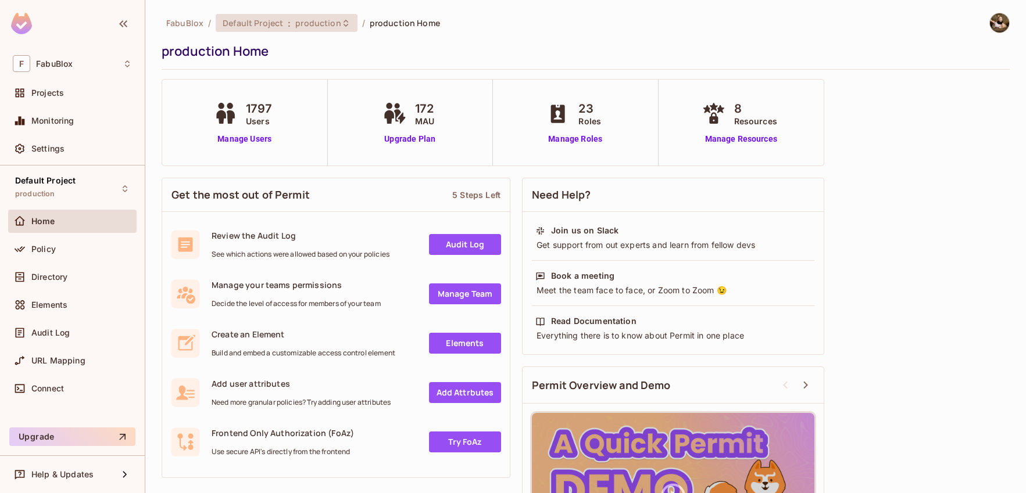
click at [287, 19] on span ":" at bounding box center [289, 23] width 4 height 9
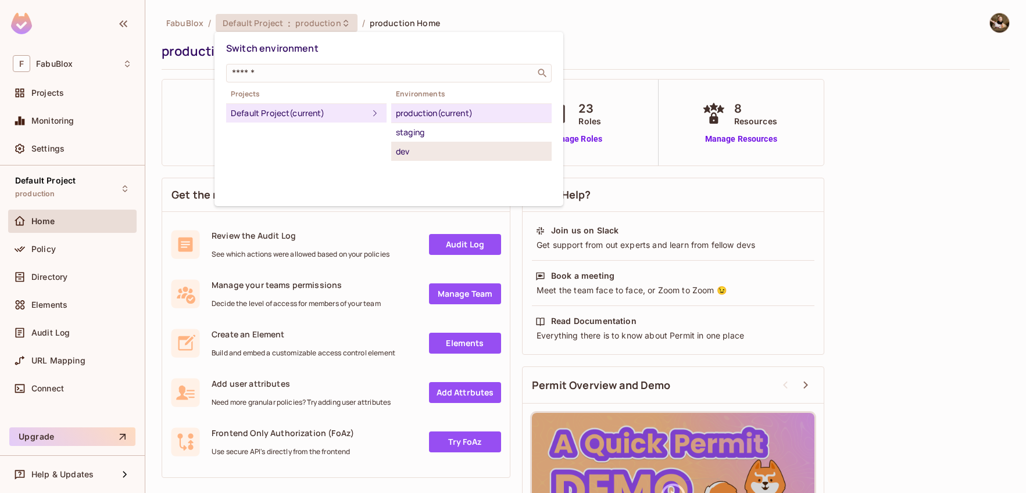
click at [405, 146] on div "dev" at bounding box center [471, 152] width 151 height 14
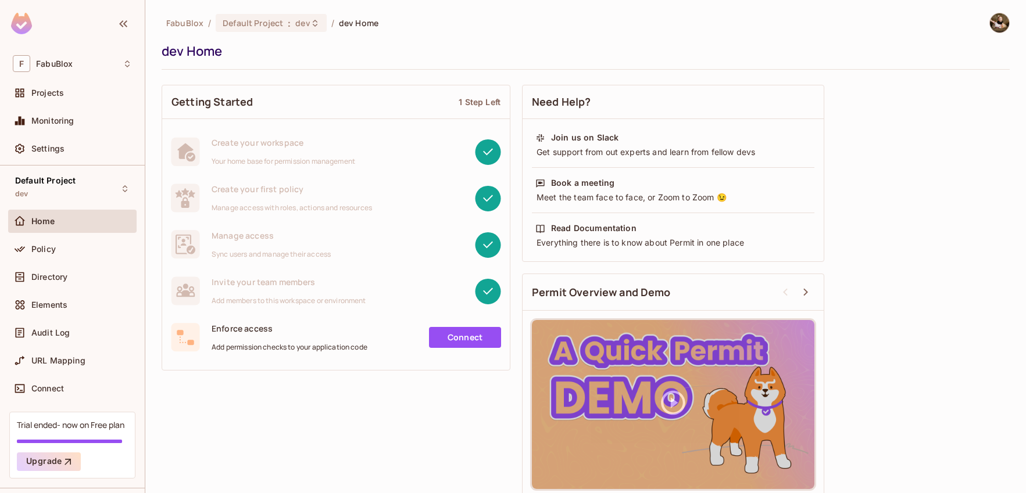
click at [70, 215] on div "Home" at bounding box center [72, 221] width 119 height 14
click at [90, 97] on div "Projects" at bounding box center [81, 92] width 101 height 9
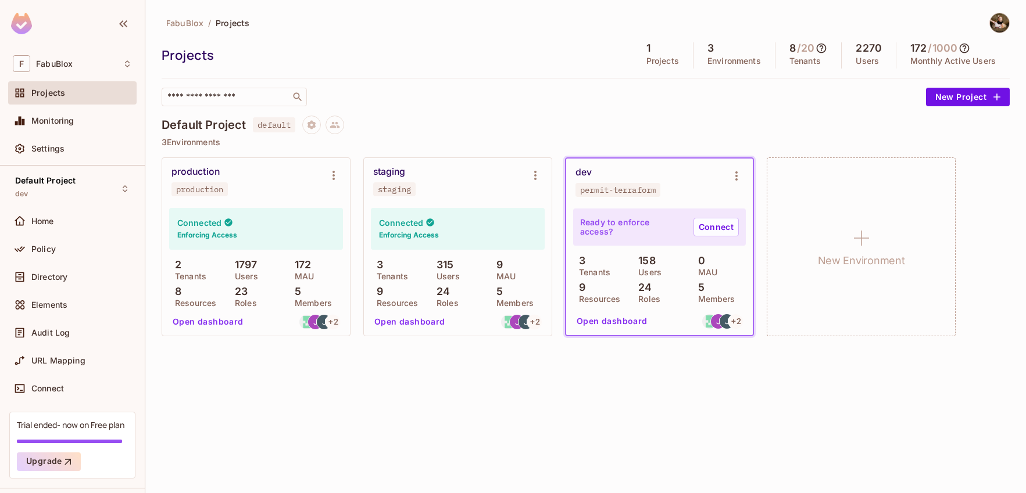
click at [269, 224] on div "Connected Enforcing Access" at bounding box center [256, 229] width 174 height 42
click at [207, 220] on h4 "Connected" at bounding box center [199, 222] width 44 height 11
click at [209, 319] on button "Open dashboard" at bounding box center [208, 322] width 80 height 19
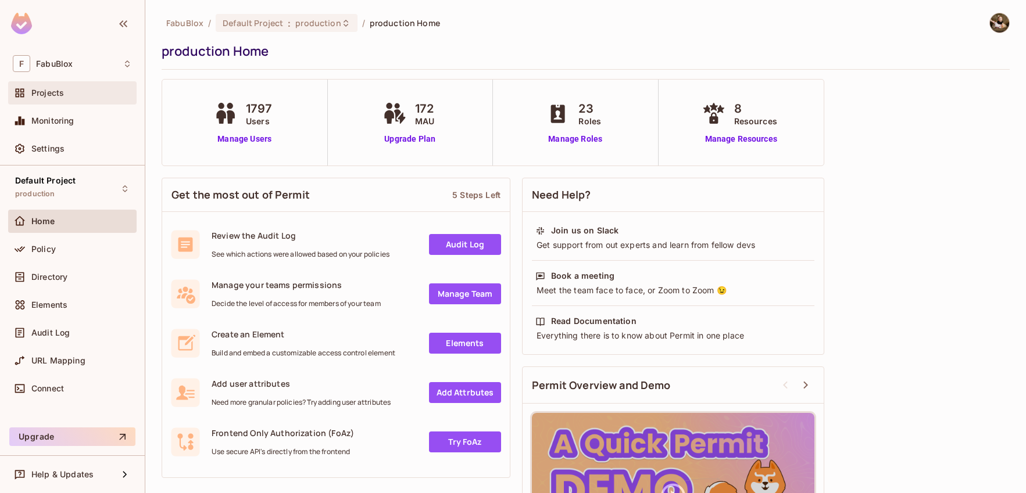
click at [73, 96] on div "Projects" at bounding box center [81, 92] width 101 height 9
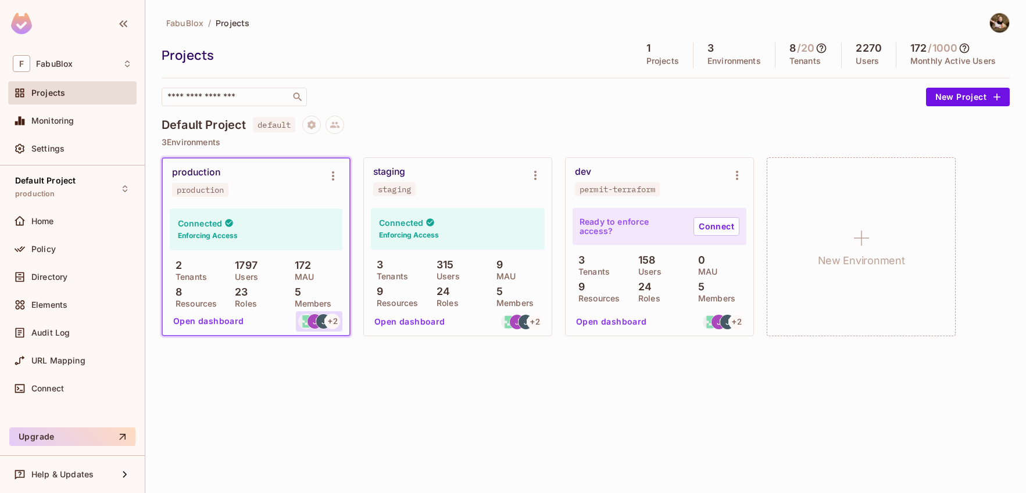
click at [327, 329] on div "+ 2" at bounding box center [319, 322] width 46 height 20
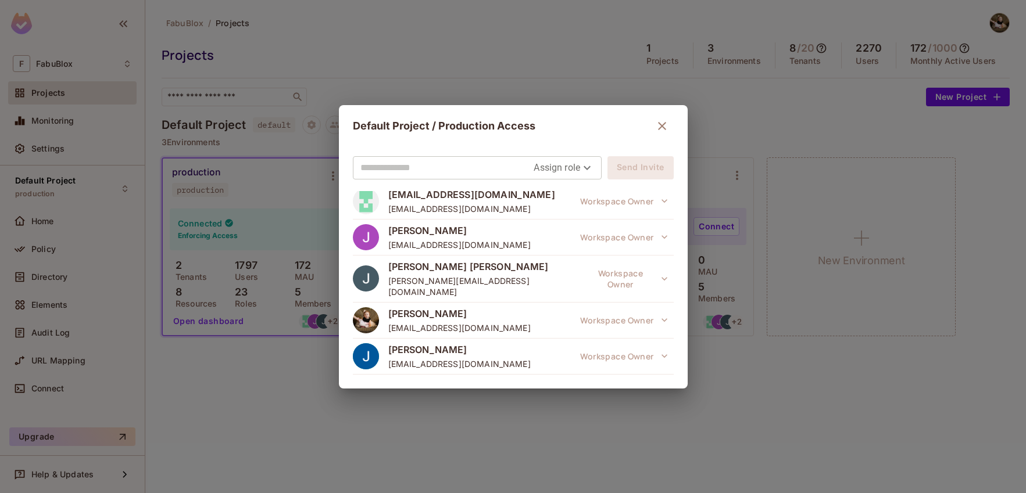
scroll to position [17, 0]
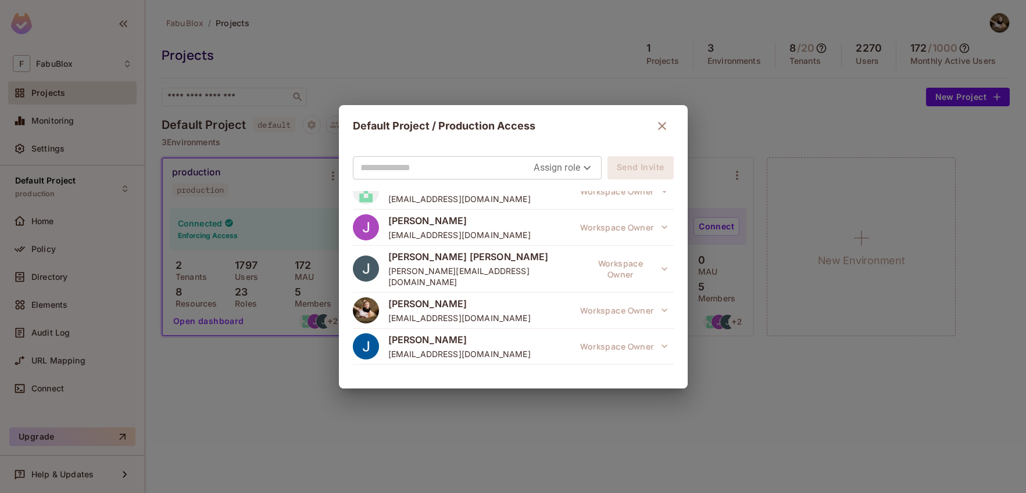
click at [811, 436] on div "Default Project / Production Access Assign role Send Invite fabublox@gmail.com …" at bounding box center [513, 246] width 1026 height 493
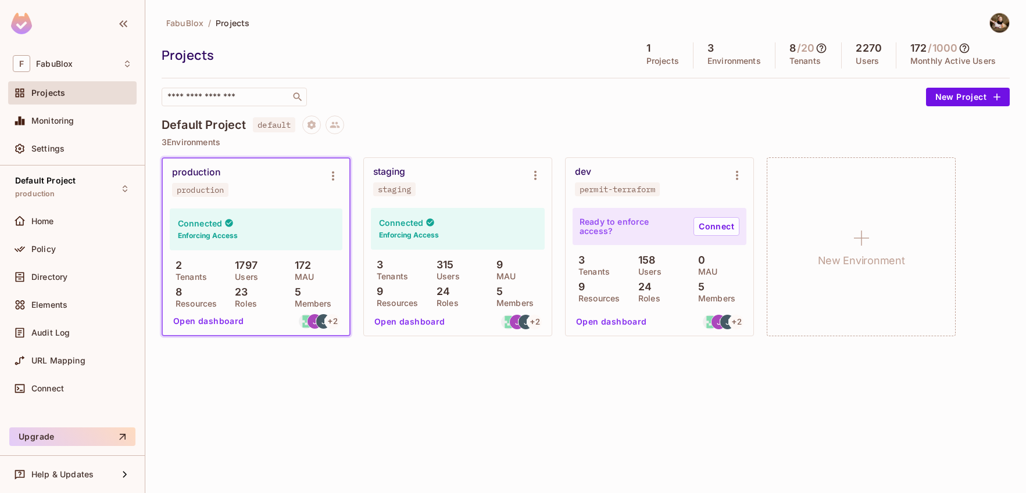
click at [188, 320] on button "Open dashboard" at bounding box center [209, 321] width 80 height 19
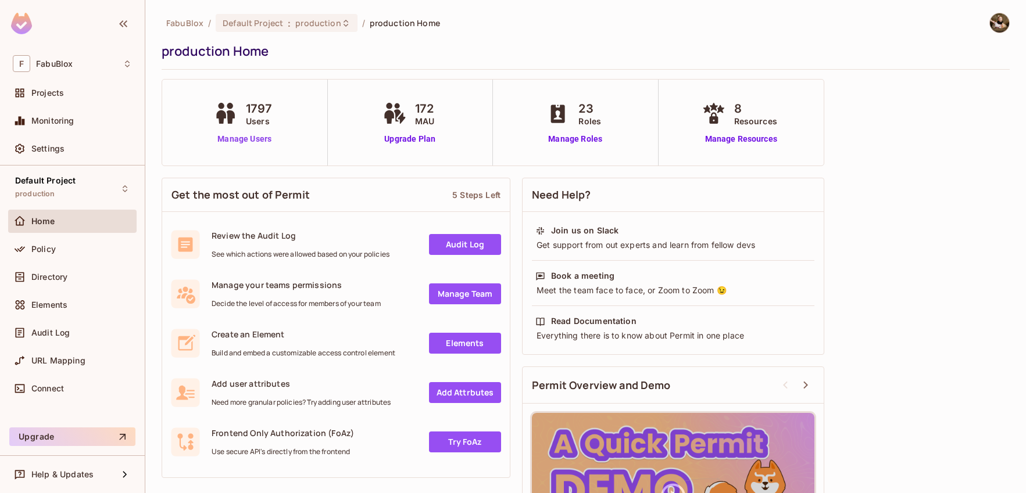
click at [250, 138] on link "Manage Users" at bounding box center [244, 139] width 67 height 12
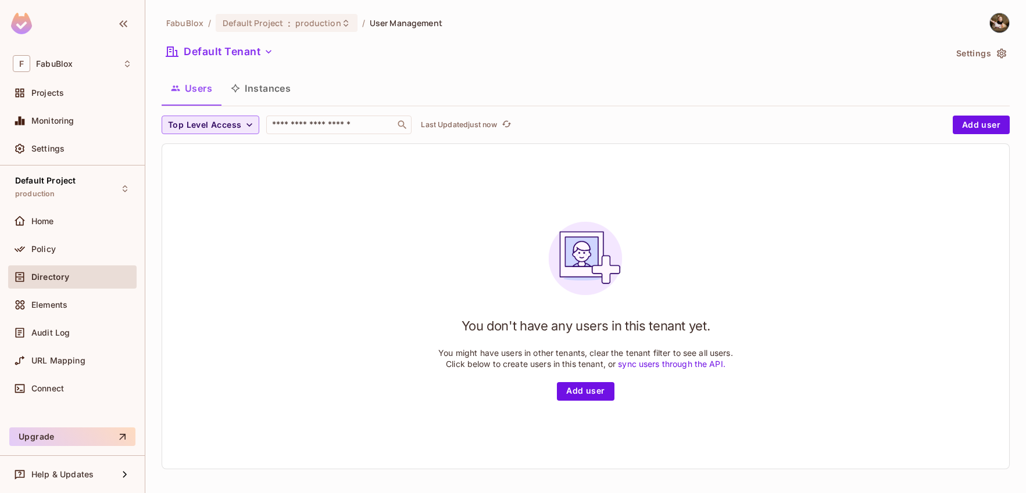
click at [230, 126] on span "Top Level Access" at bounding box center [204, 125] width 73 height 15
click at [202, 148] on span "FabuAdmin" at bounding box center [193, 151] width 44 height 11
click at [198, 124] on span "FabuAdmin" at bounding box center [192, 125] width 48 height 15
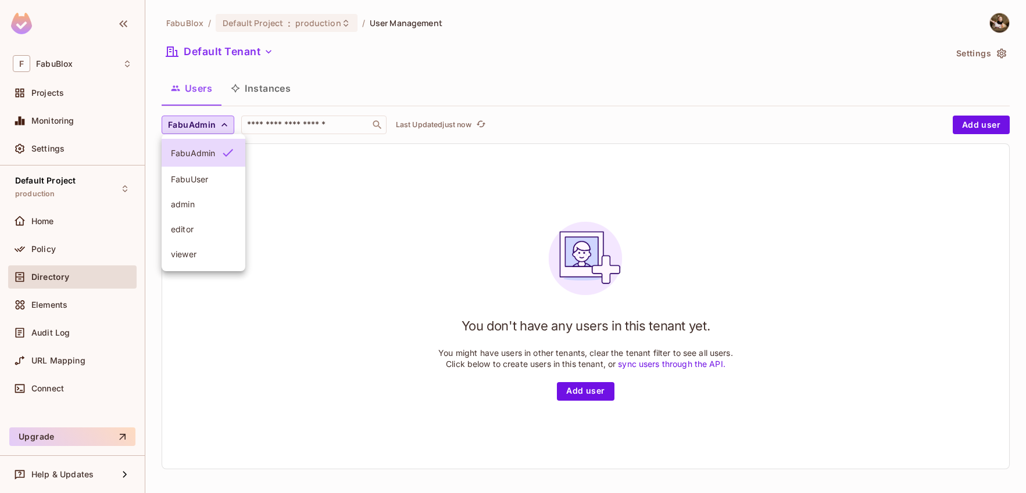
click at [200, 253] on span "viewer" at bounding box center [203, 254] width 65 height 11
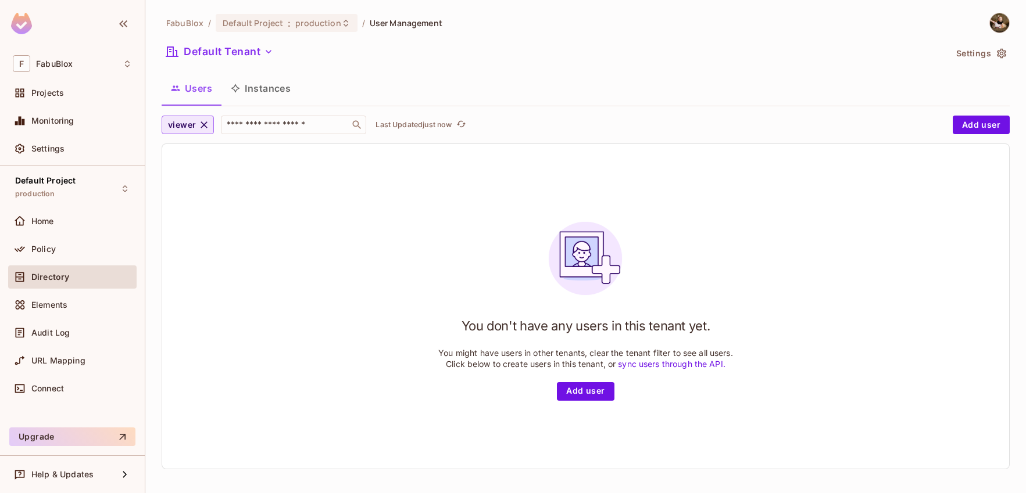
click at [188, 121] on span "viewer" at bounding box center [182, 125] width 28 height 15
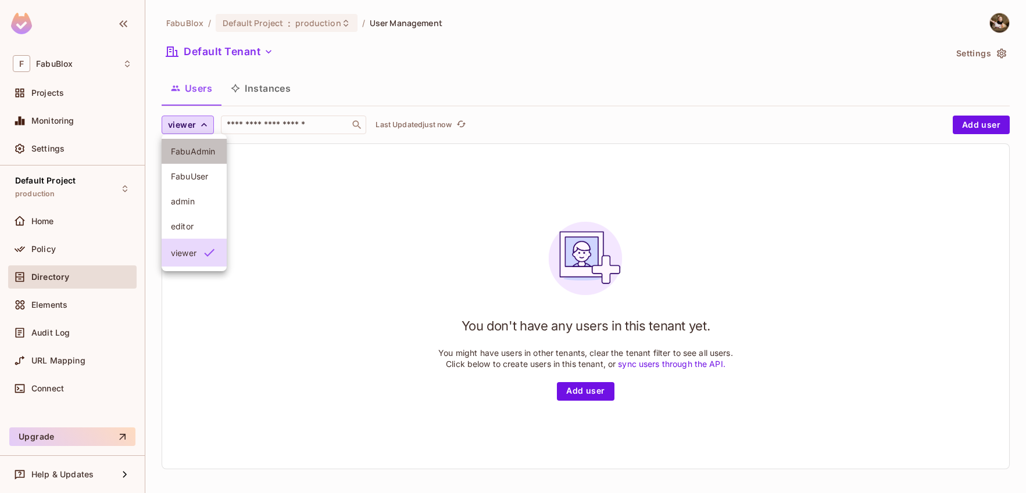
click at [198, 156] on span "FabuAdmin" at bounding box center [194, 151] width 46 height 11
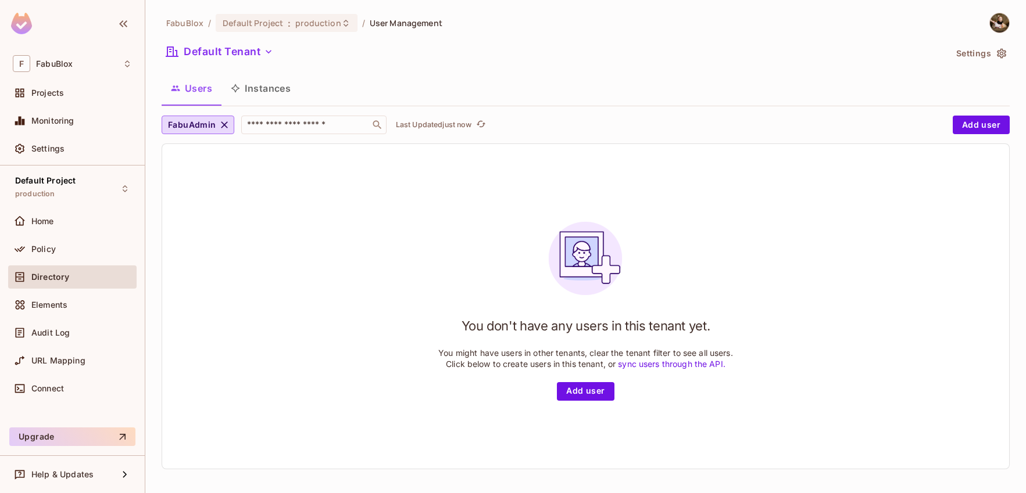
click at [232, 95] on button "Instances" at bounding box center [260, 88] width 78 height 29
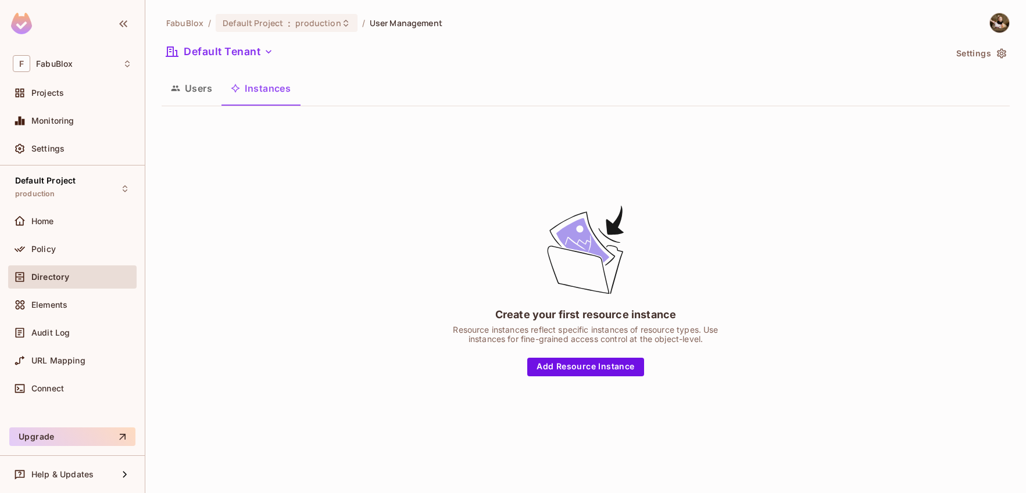
click at [207, 90] on button "Users" at bounding box center [192, 88] width 60 height 29
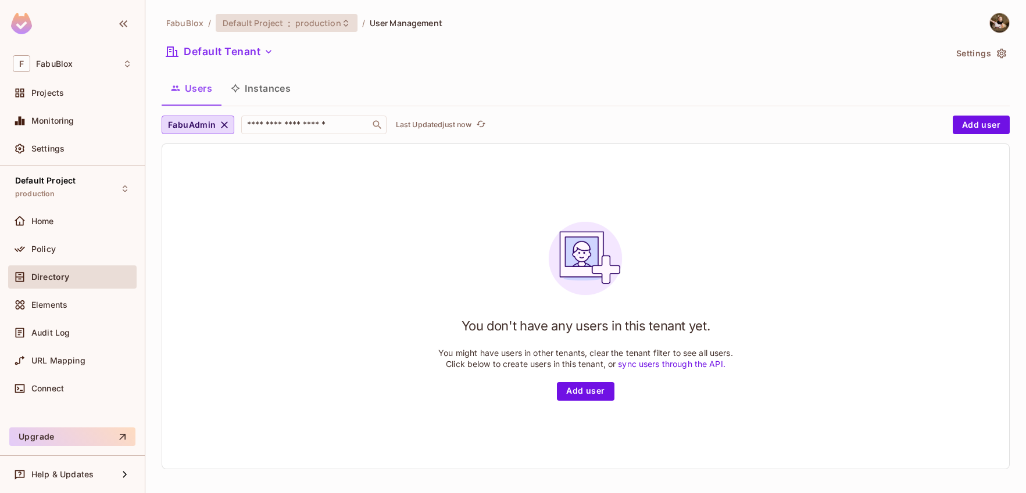
click at [242, 19] on span "Default Project" at bounding box center [253, 22] width 60 height 11
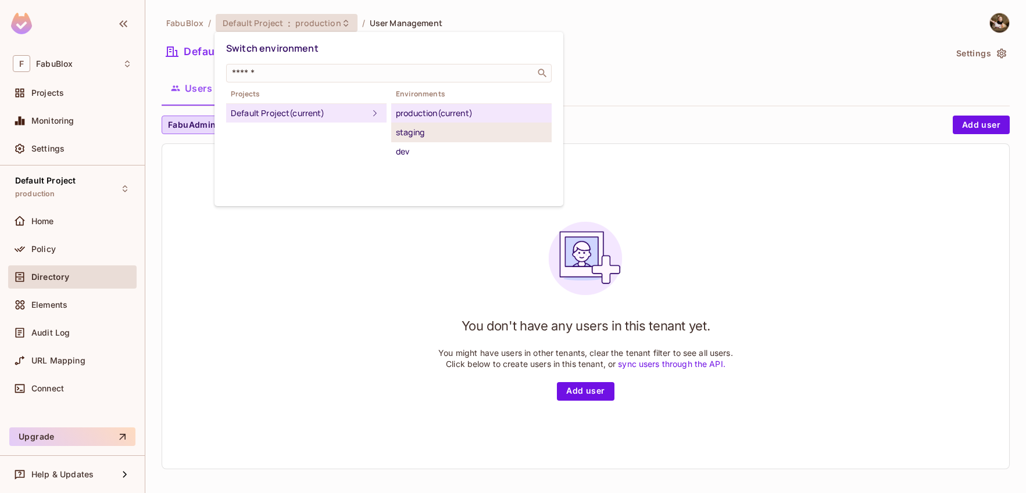
click at [432, 128] on div "staging" at bounding box center [471, 133] width 151 height 14
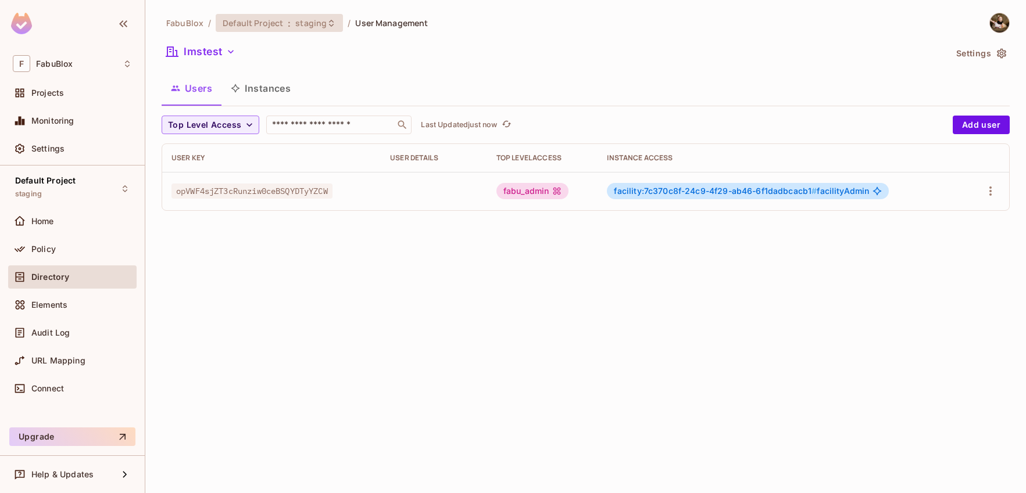
click at [314, 27] on span "staging" at bounding box center [310, 22] width 31 height 11
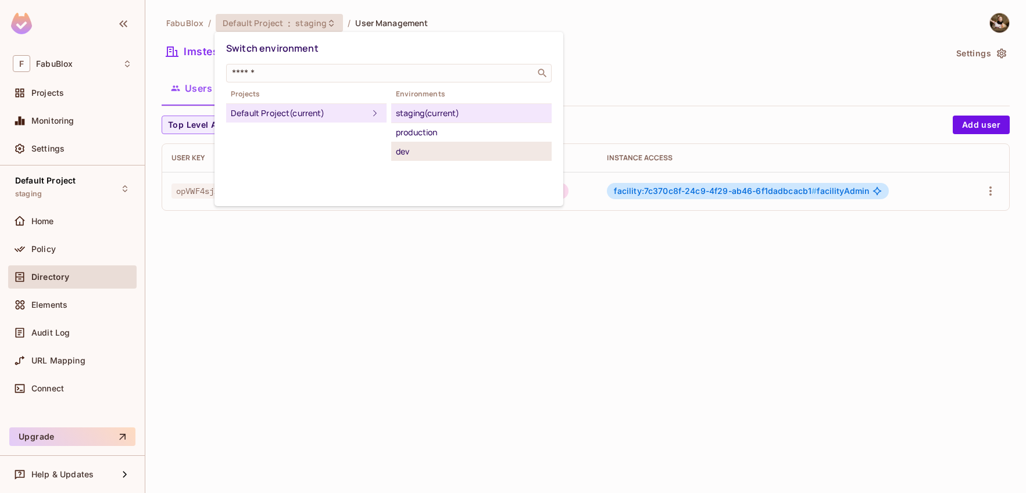
click at [403, 145] on div "dev" at bounding box center [471, 152] width 151 height 14
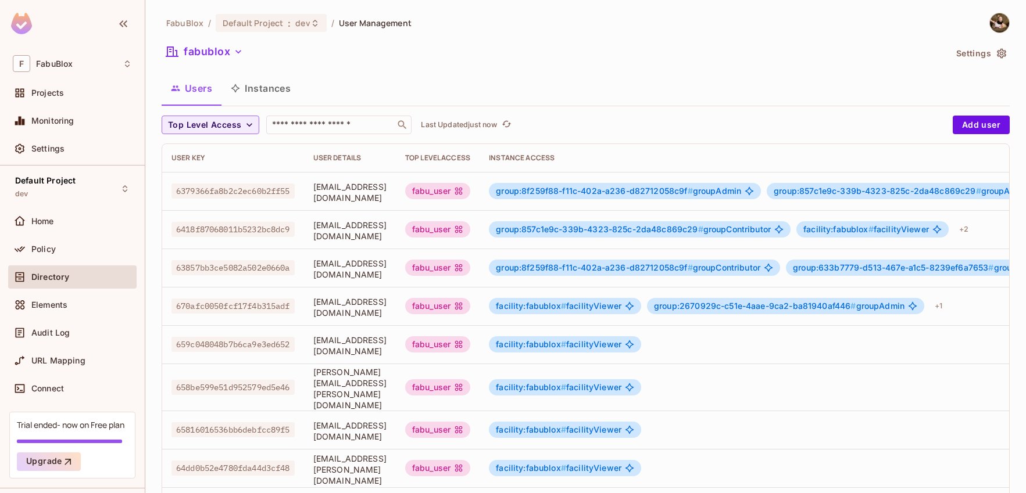
click at [194, 17] on span "FabuBlox" at bounding box center [184, 22] width 37 height 11
click at [362, 19] on span "User Management" at bounding box center [375, 22] width 73 height 11
click at [273, 24] on span "Default Project" at bounding box center [253, 22] width 60 height 11
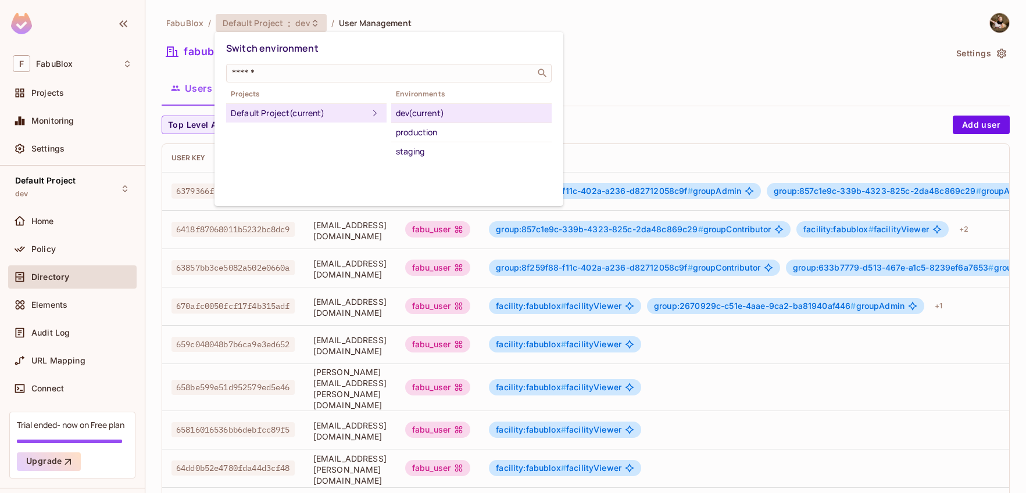
click at [195, 26] on div at bounding box center [513, 246] width 1026 height 493
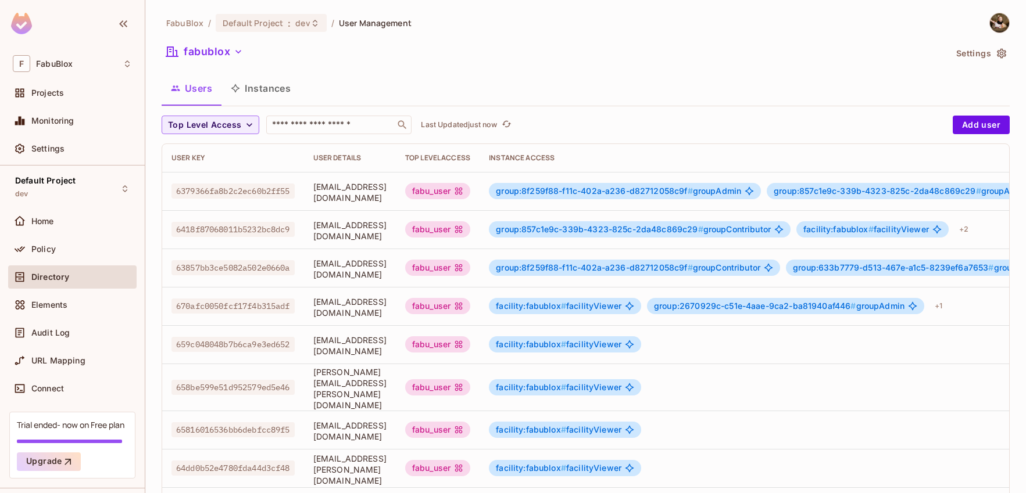
click at [187, 59] on button "fabublox" at bounding box center [205, 51] width 86 height 19
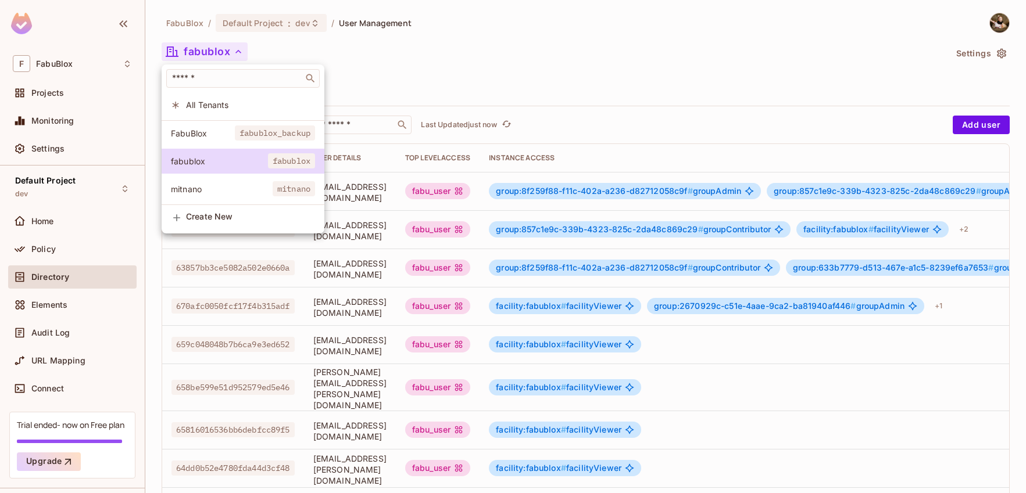
click at [296, 52] on div at bounding box center [513, 246] width 1026 height 493
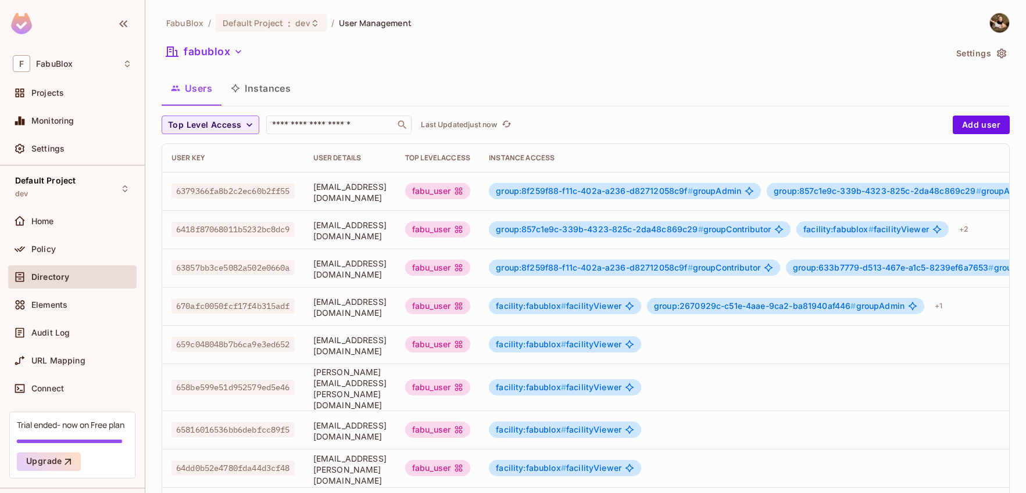
drag, startPoint x: 195, startPoint y: 14, endPoint x: 196, endPoint y: 24, distance: 10.5
click at [195, 15] on ol "FabuBlox / Default Project : dev / User Management" at bounding box center [288, 23] width 245 height 18
click at [196, 24] on span "FabuBlox" at bounding box center [184, 22] width 37 height 11
drag, startPoint x: 273, startPoint y: 67, endPoint x: 288, endPoint y: 67, distance: 15.7
click at [288, 67] on div "FabuBlox / Default Project : dev / User Management fabublox Settings Users Inst…" at bounding box center [586, 409] width 848 height 792
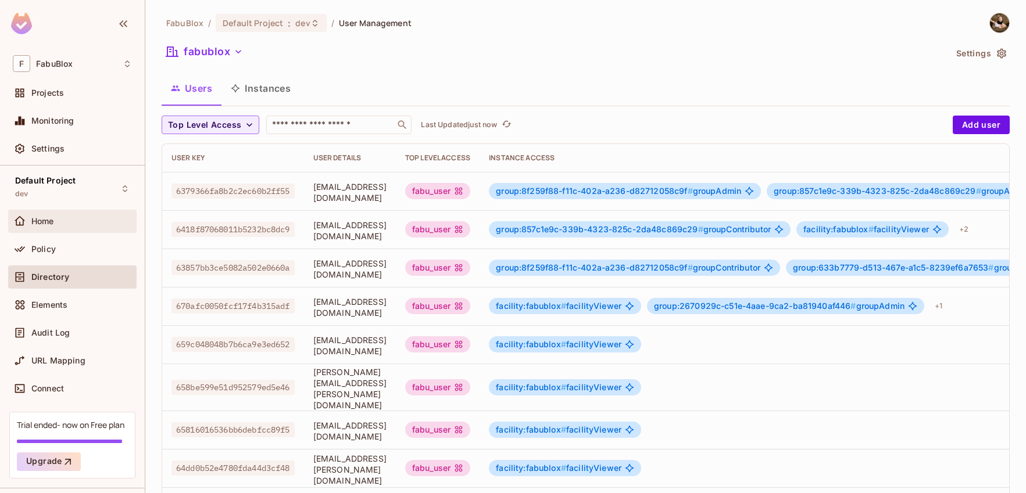
click at [94, 213] on div "Home" at bounding box center [72, 221] width 128 height 23
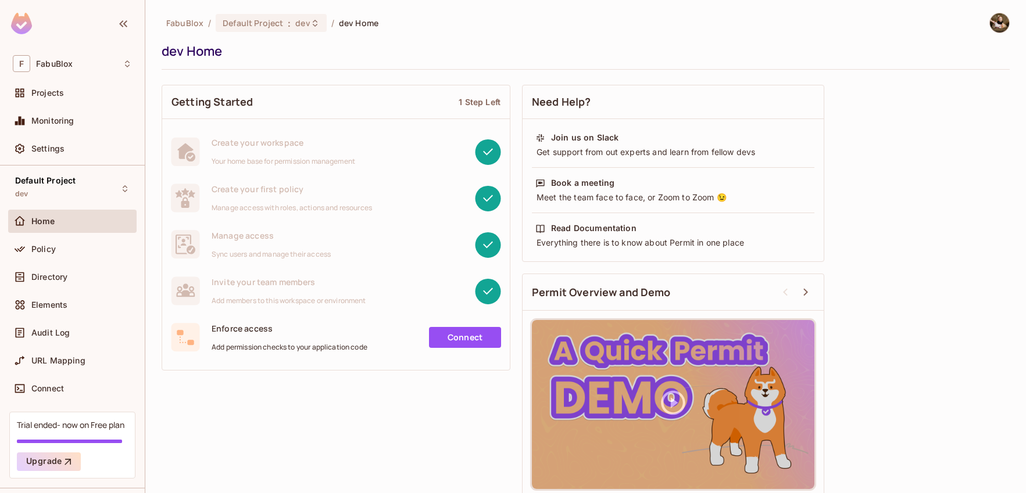
scroll to position [2, 0]
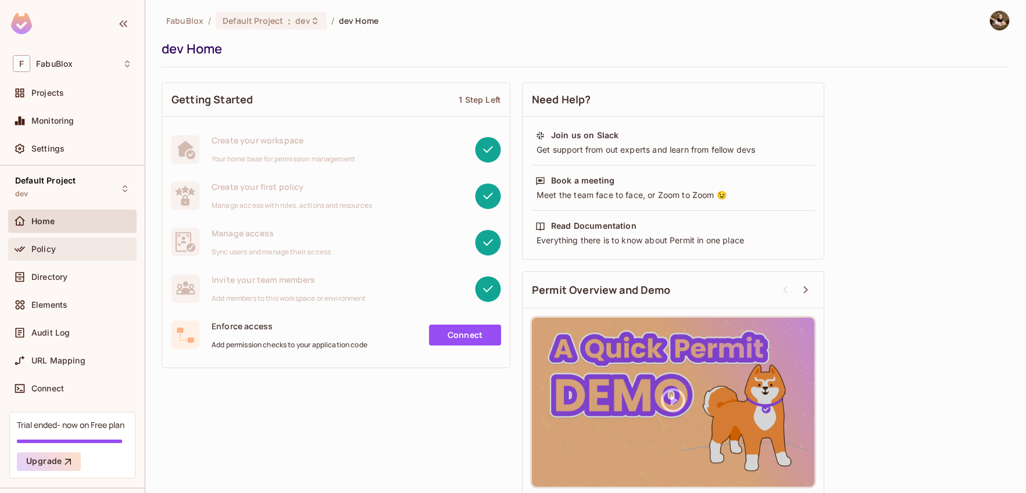
click at [92, 240] on div "Policy" at bounding box center [72, 249] width 128 height 23
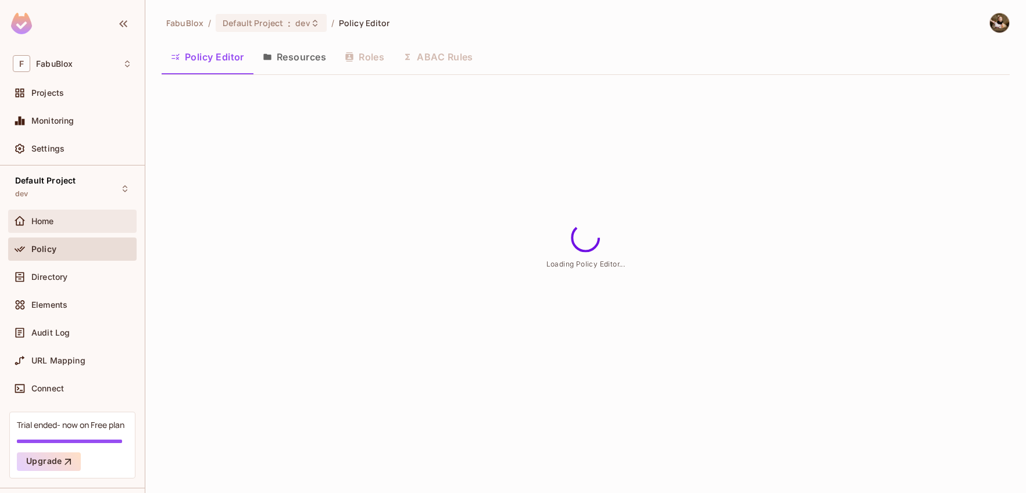
click at [90, 230] on div "Home" at bounding box center [72, 221] width 128 height 23
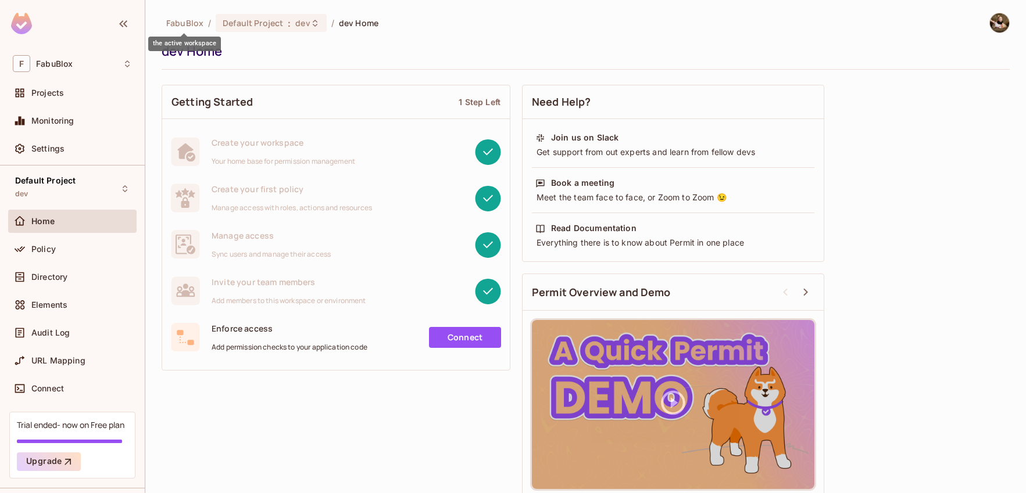
click at [190, 23] on span "FabuBlox" at bounding box center [184, 22] width 37 height 11
click at [81, 81] on div "Projects" at bounding box center [72, 92] width 128 height 23
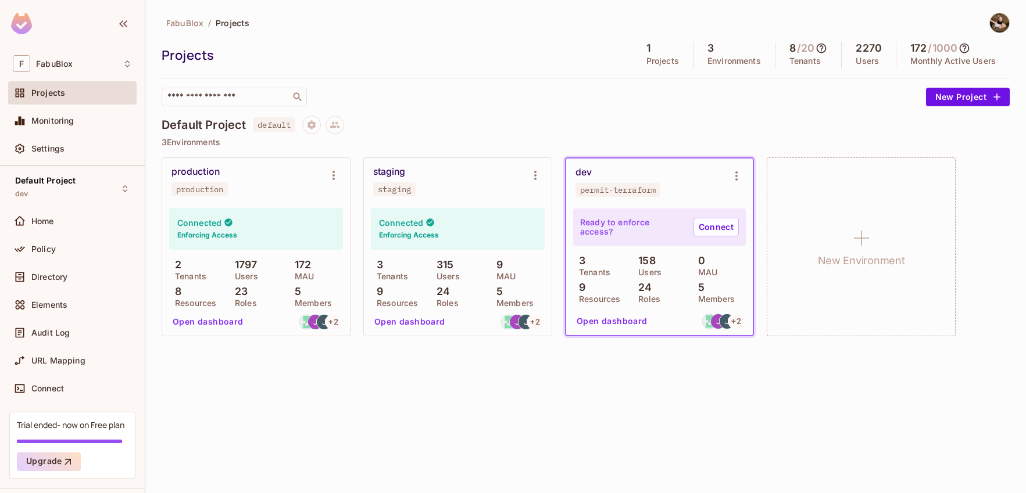
click at [203, 322] on button "Open dashboard" at bounding box center [208, 322] width 80 height 19
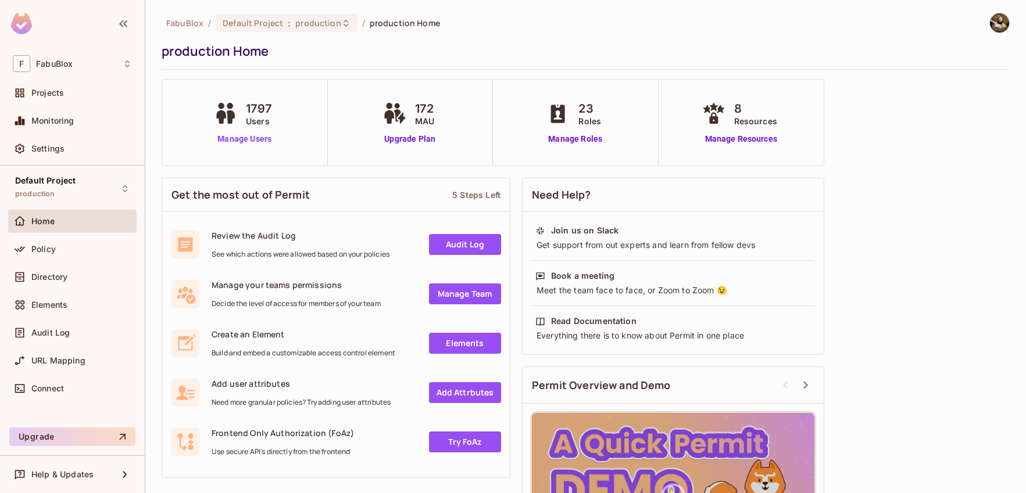
click at [245, 139] on link "Manage Users" at bounding box center [244, 139] width 67 height 12
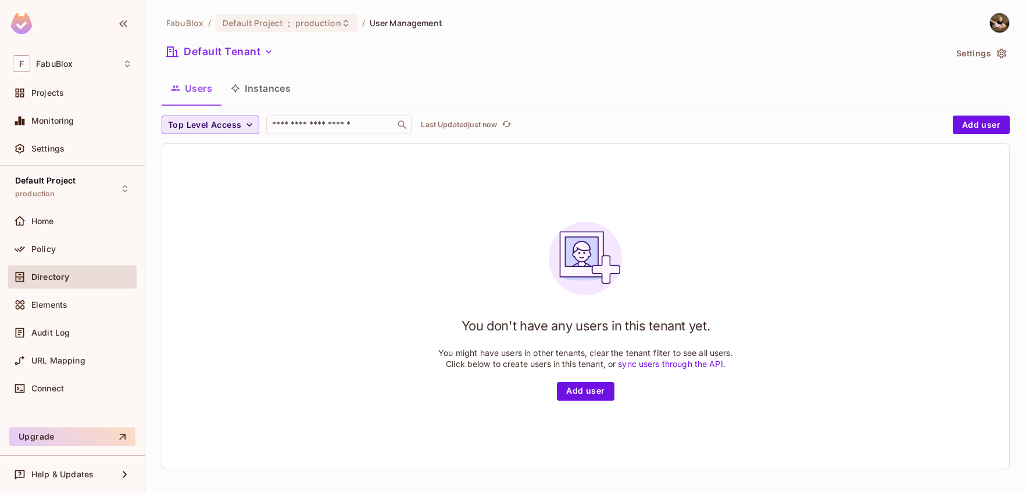
click at [241, 120] on button "Top Level Access" at bounding box center [211, 125] width 98 height 19
click at [199, 254] on span "viewer" at bounding box center [193, 251] width 44 height 11
click at [186, 127] on span "viewer" at bounding box center [182, 125] width 28 height 15
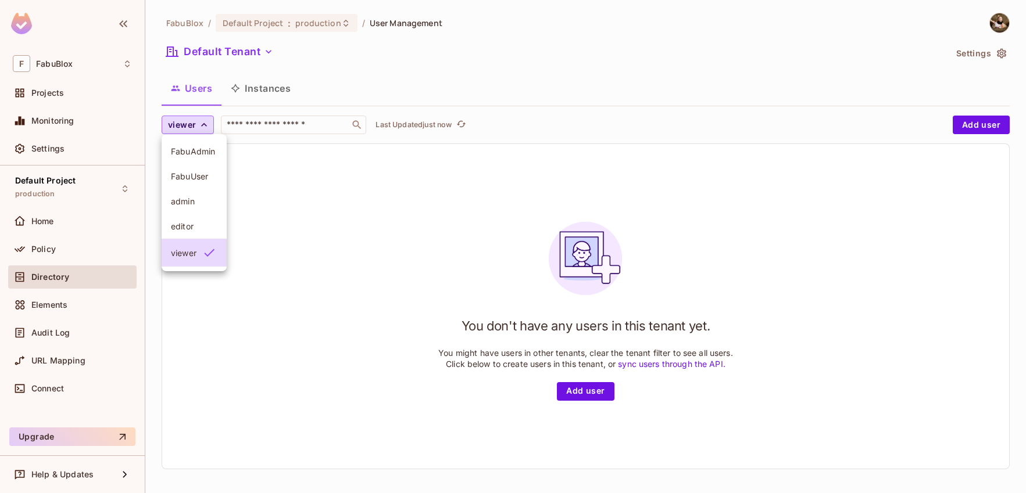
click at [189, 237] on li "editor" at bounding box center [194, 226] width 65 height 25
click at [193, 124] on button "editor" at bounding box center [186, 125] width 49 height 19
click at [204, 195] on li "admin" at bounding box center [193, 201] width 63 height 25
click at [188, 123] on span "admin" at bounding box center [181, 125] width 26 height 15
click at [202, 184] on li "FabuUser" at bounding box center [193, 176] width 63 height 25
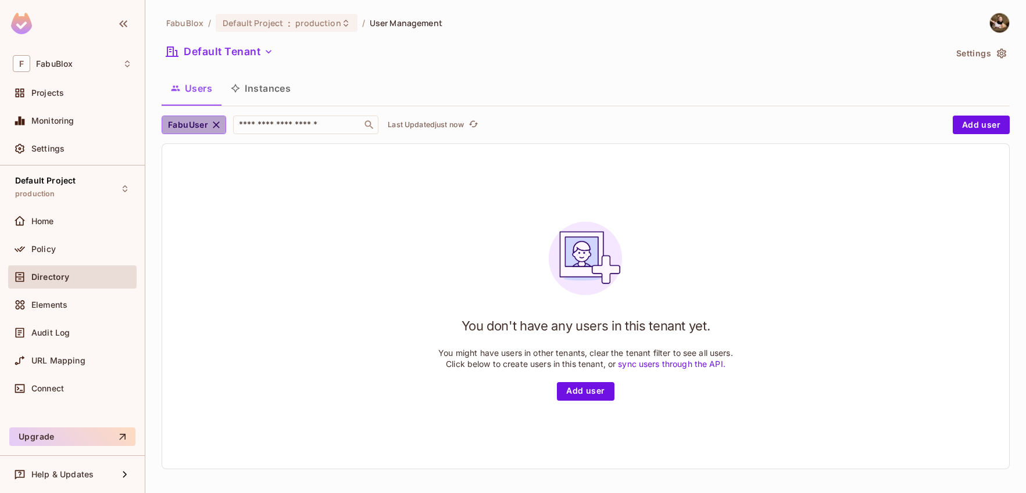
click at [194, 121] on span "FabuUser" at bounding box center [188, 125] width 40 height 15
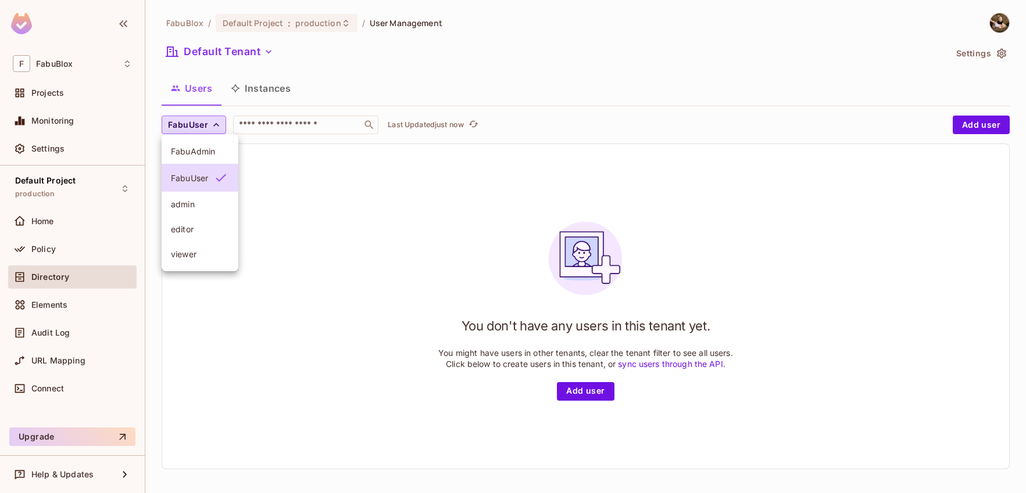
click at [206, 147] on span "FabuAdmin" at bounding box center [200, 151] width 58 height 11
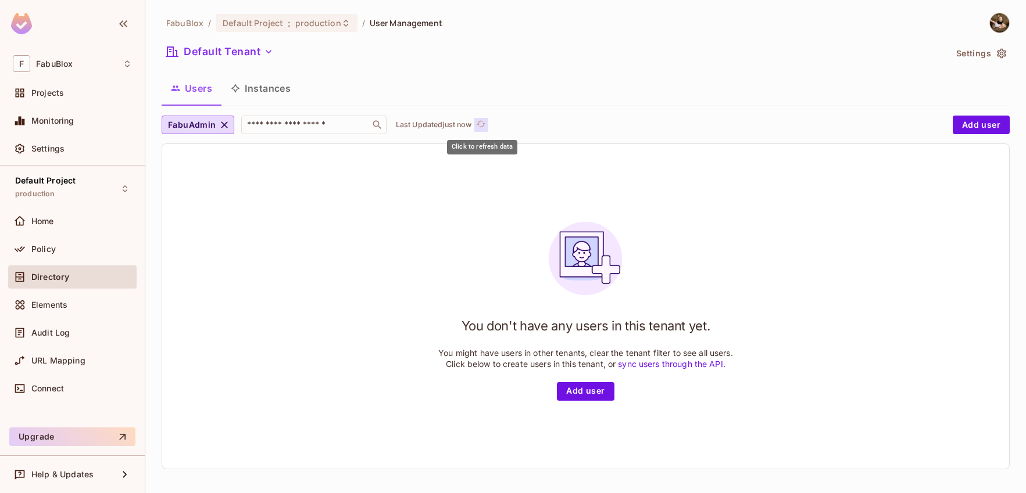
click at [484, 124] on icon "refresh" at bounding box center [481, 124] width 10 height 10
click at [221, 125] on icon "button" at bounding box center [225, 125] width 12 height 12
click at [253, 126] on icon "button" at bounding box center [250, 125] width 12 height 12
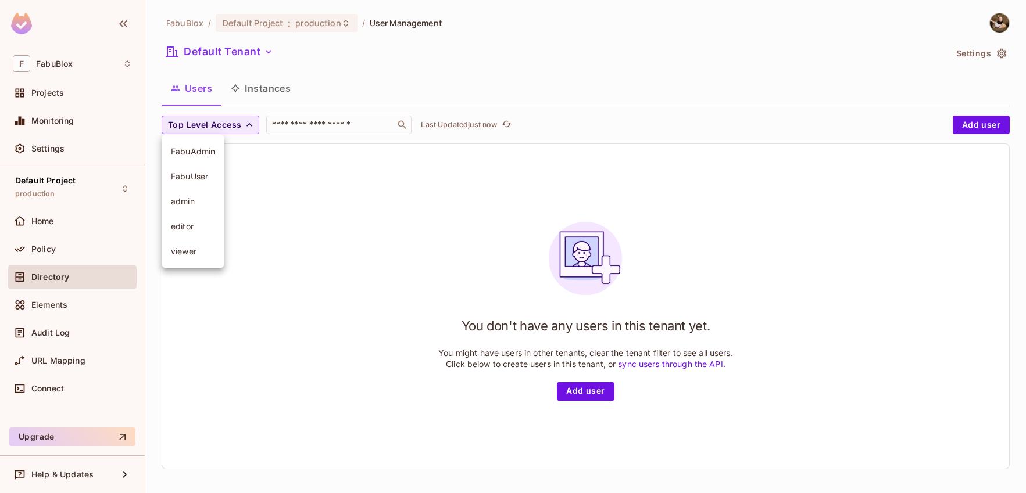
click at [398, 76] on div at bounding box center [513, 246] width 1026 height 493
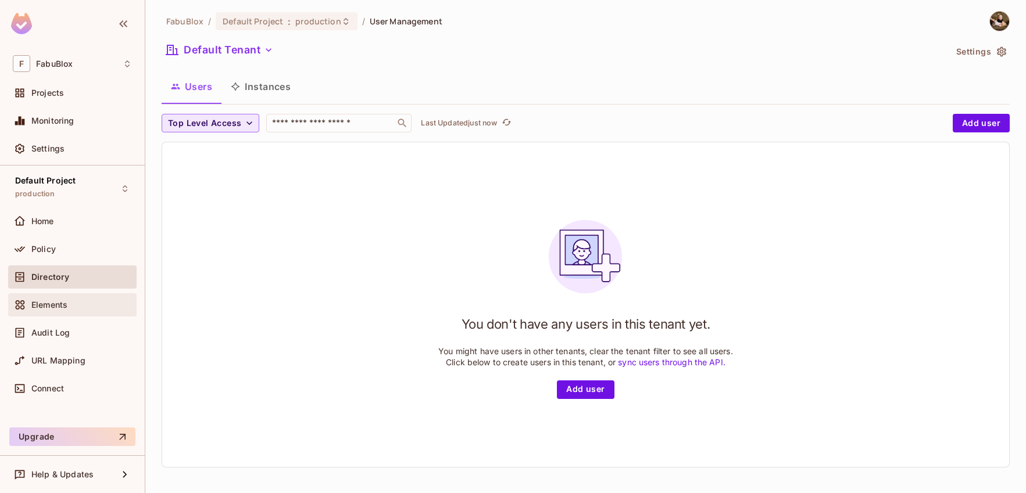
click at [71, 301] on div "Elements" at bounding box center [81, 304] width 101 height 9
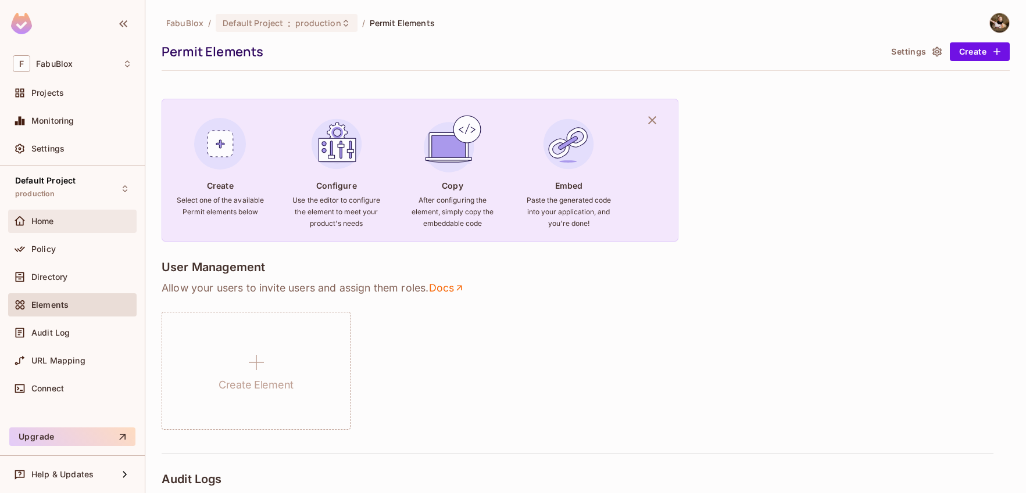
click at [77, 221] on div "Home" at bounding box center [81, 221] width 101 height 9
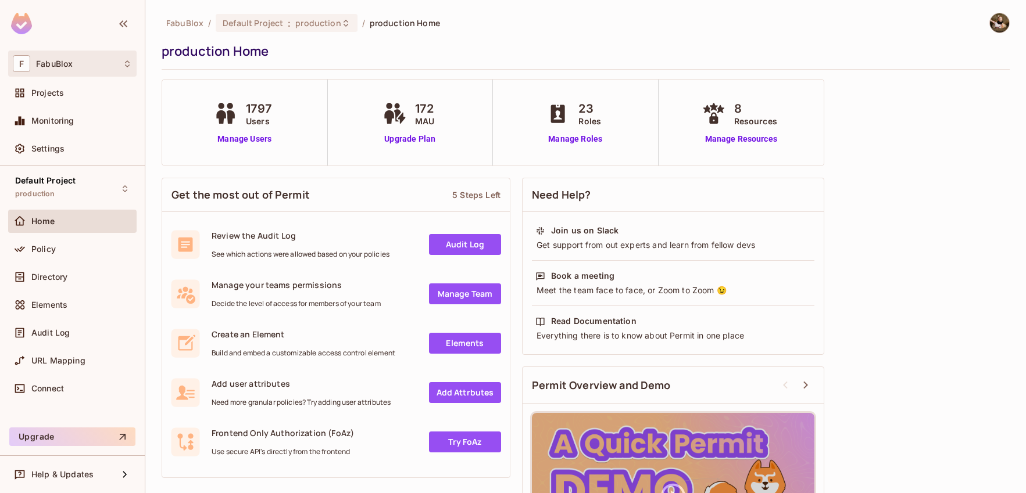
click at [62, 56] on div "F FabuBlox" at bounding box center [72, 63] width 119 height 17
click at [273, 24] on div at bounding box center [513, 246] width 1026 height 493
click at [406, 103] on icon at bounding box center [394, 114] width 29 height 22
click at [746, 135] on link "Manage Resources" at bounding box center [741, 139] width 84 height 12
click at [318, 27] on span "production" at bounding box center [317, 22] width 45 height 11
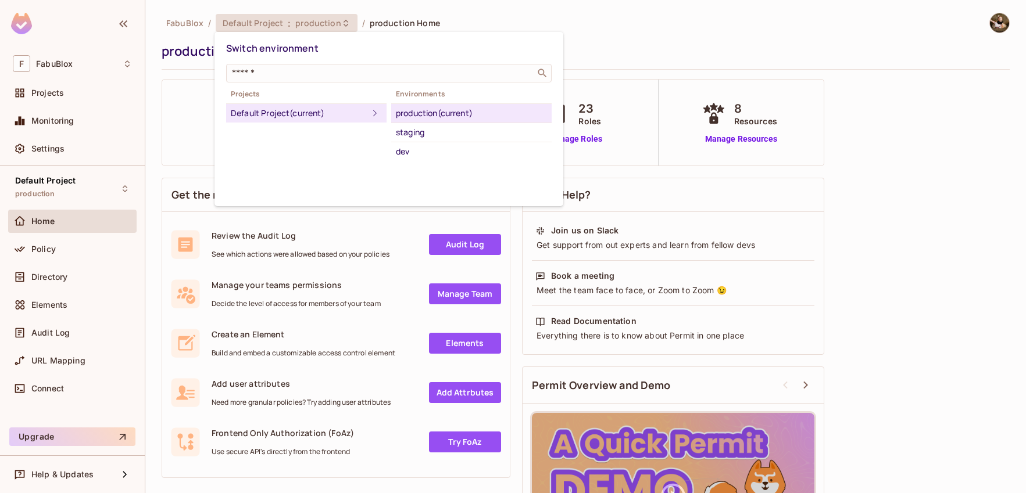
click at [341, 113] on div "Default Project (current)" at bounding box center [299, 113] width 137 height 14
click at [418, 132] on div "staging" at bounding box center [471, 133] width 151 height 14
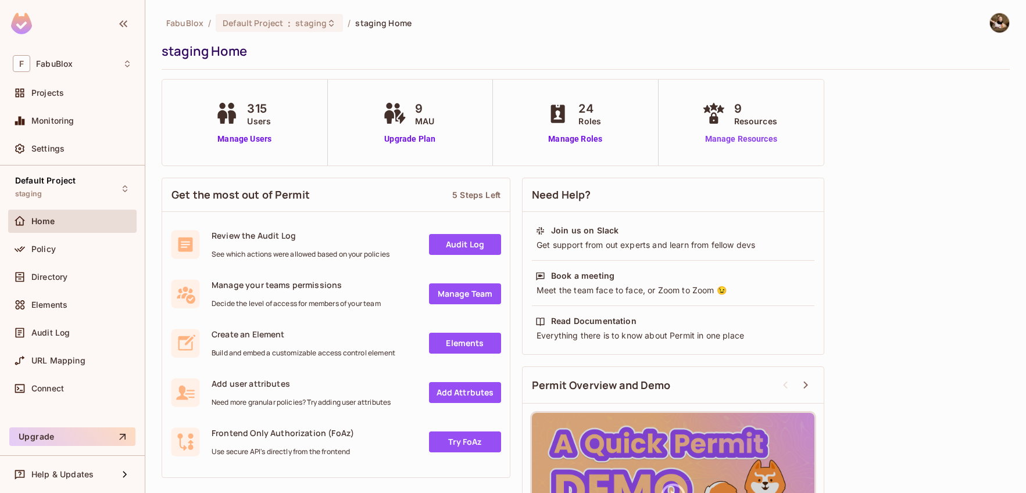
click at [761, 139] on link "Manage Resources" at bounding box center [741, 139] width 84 height 12
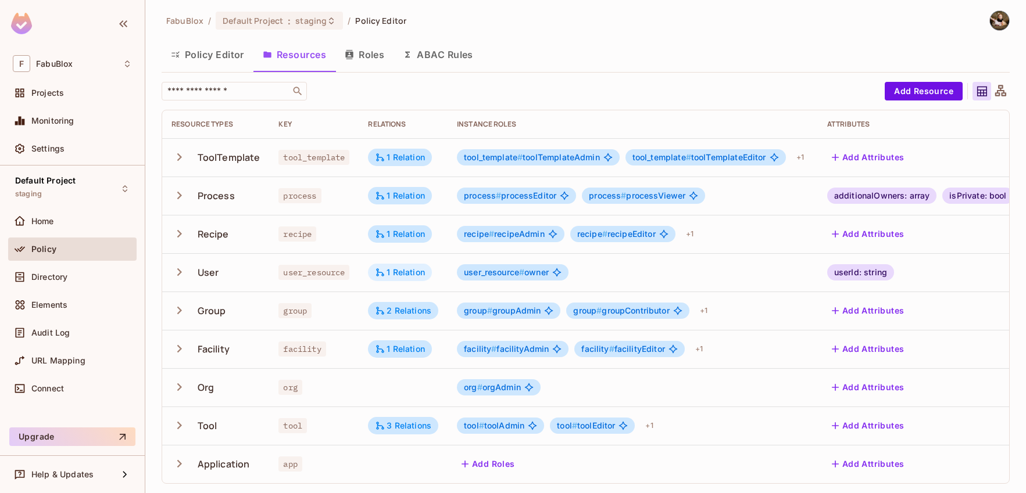
scroll to position [11, 0]
click at [182, 380] on icon "button" at bounding box center [179, 388] width 16 height 16
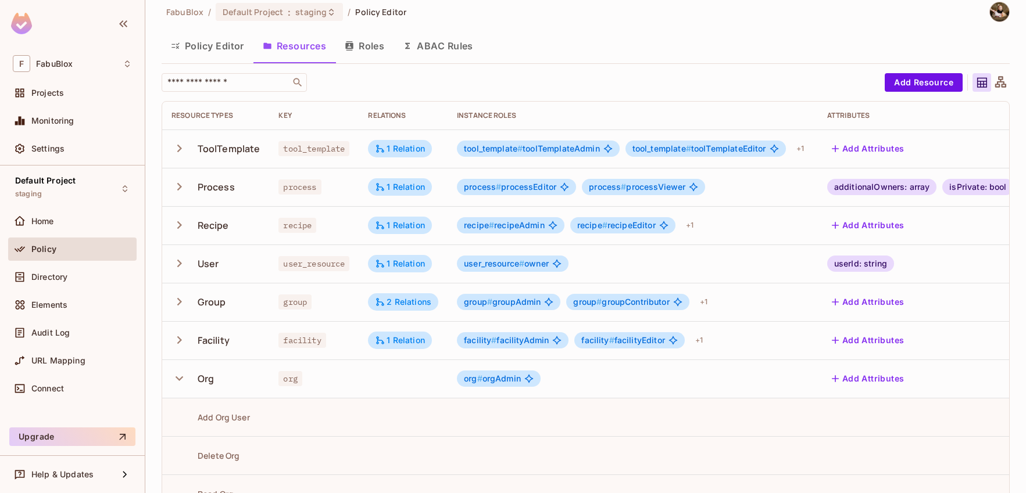
click at [182, 375] on icon "button" at bounding box center [179, 379] width 16 height 16
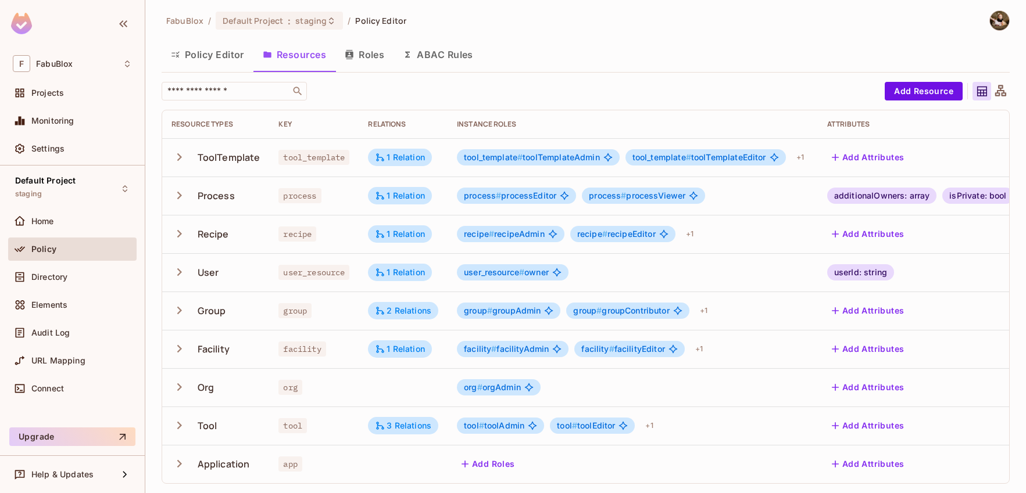
click at [182, 380] on icon "button" at bounding box center [179, 388] width 16 height 16
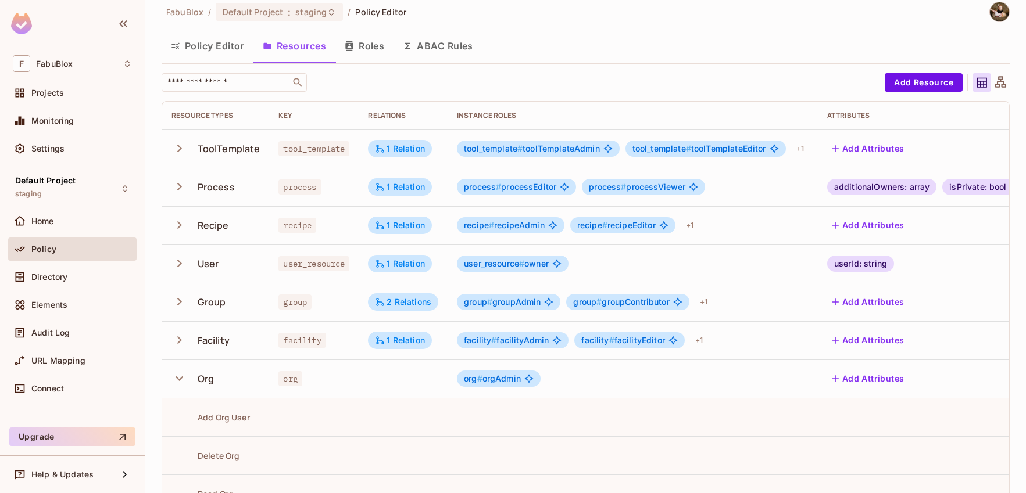
click at [182, 375] on icon "button" at bounding box center [179, 379] width 16 height 16
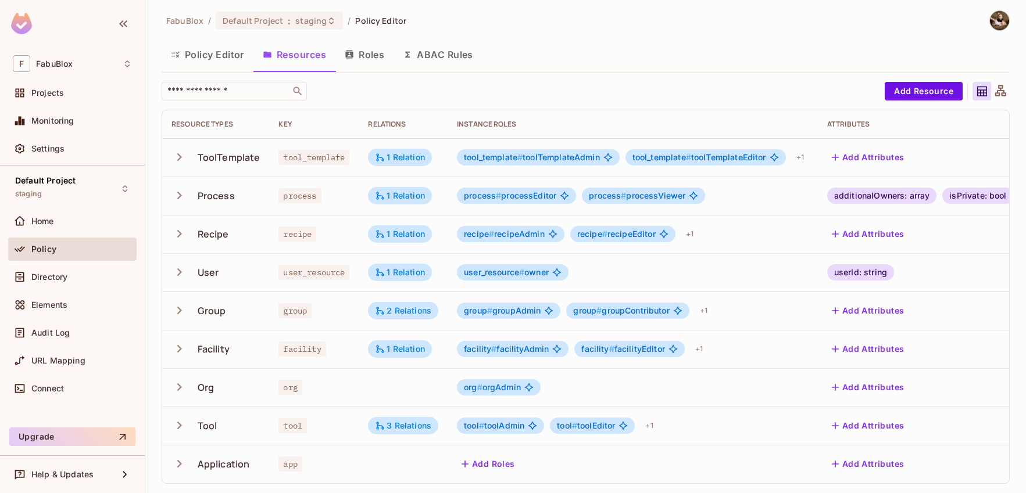
click at [182, 380] on icon "button" at bounding box center [179, 388] width 16 height 16
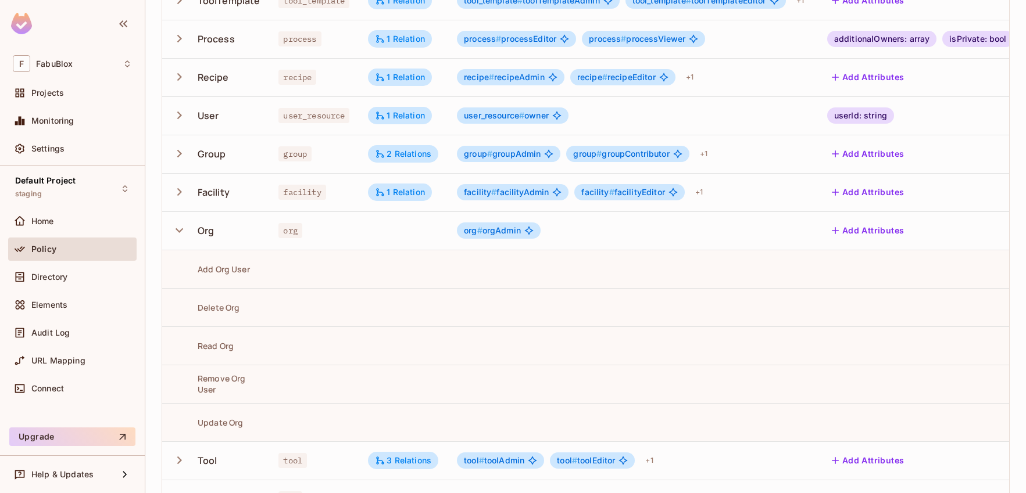
scroll to position [203, 0]
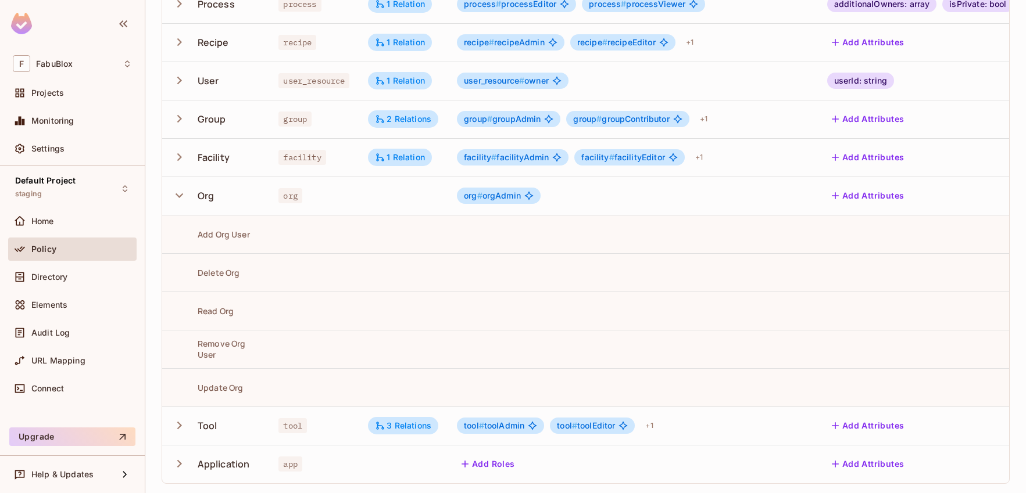
click at [183, 188] on icon "button" at bounding box center [179, 196] width 16 height 16
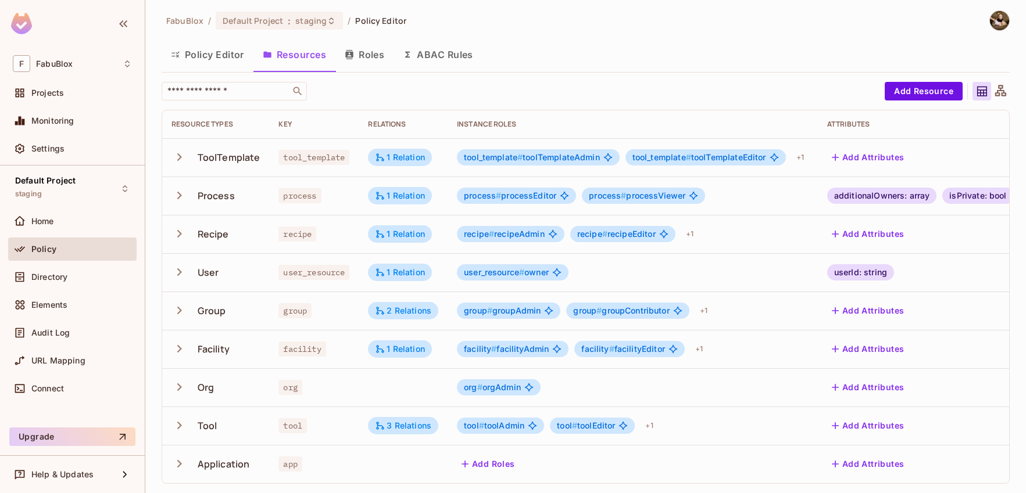
click at [557, 83] on div "​" at bounding box center [520, 91] width 717 height 19
